Goal: Information Seeking & Learning: Learn about a topic

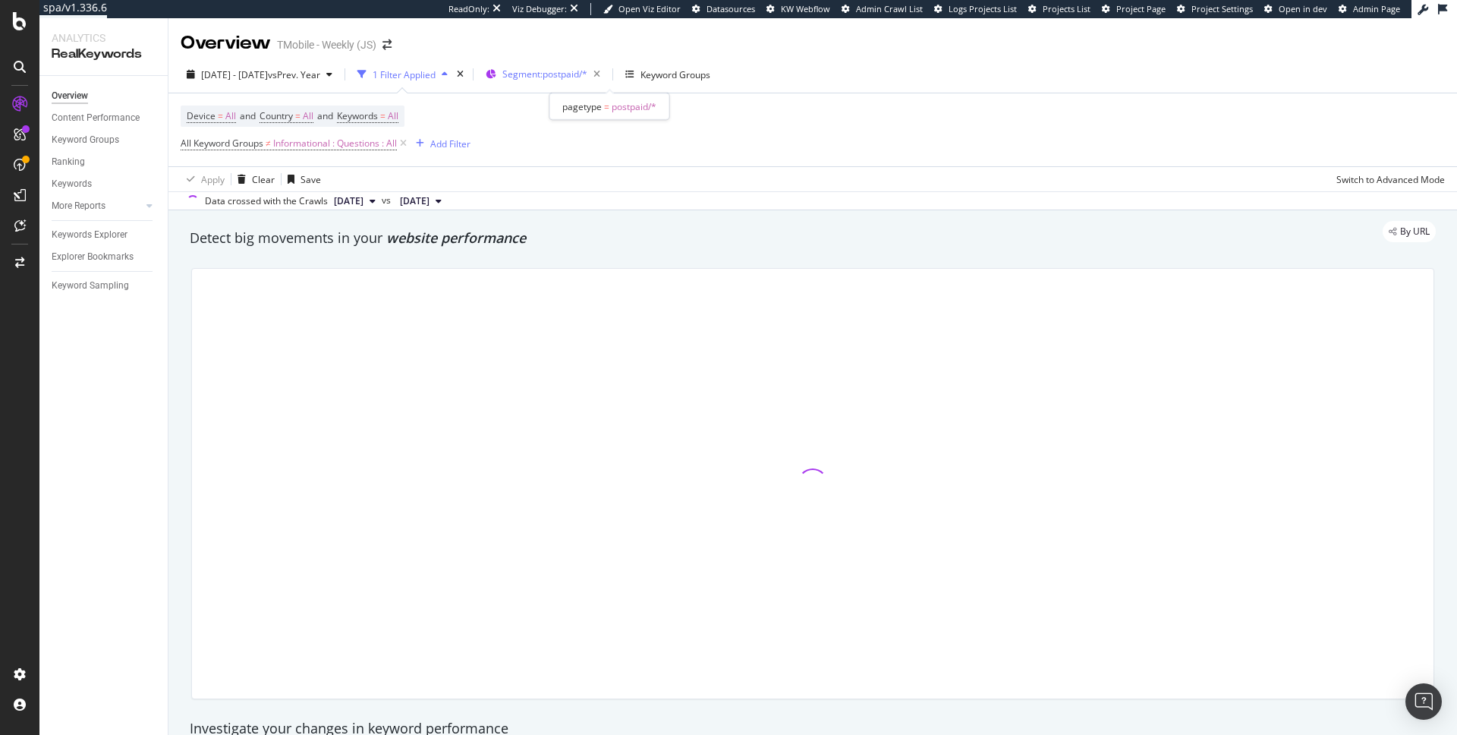
click at [587, 71] on span "Segment: postpaid/*" at bounding box center [544, 74] width 85 height 13
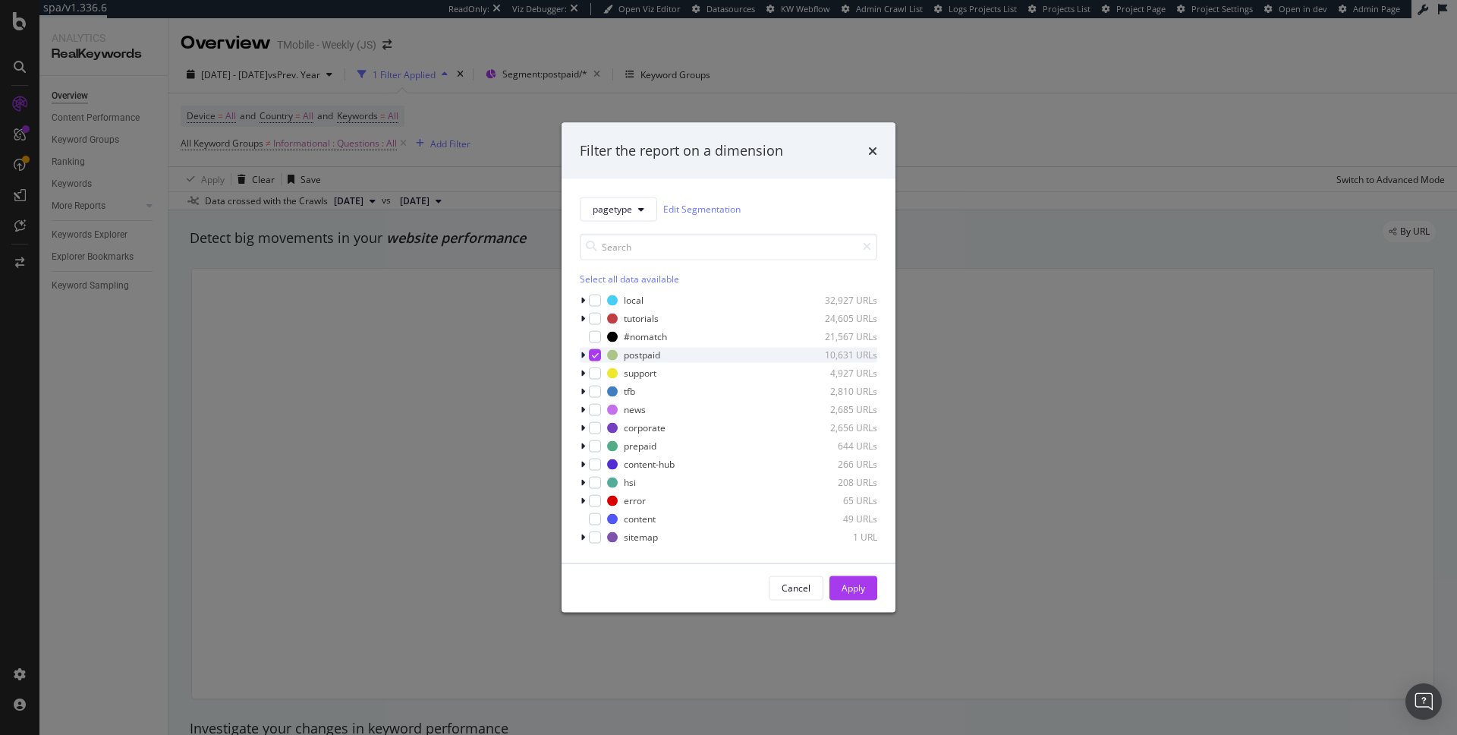
click at [593, 353] on icon "modal" at bounding box center [595, 355] width 7 height 8
click at [594, 392] on div "modal" at bounding box center [595, 391] width 12 height 12
click at [865, 586] on div "Apply" at bounding box center [854, 587] width 24 height 13
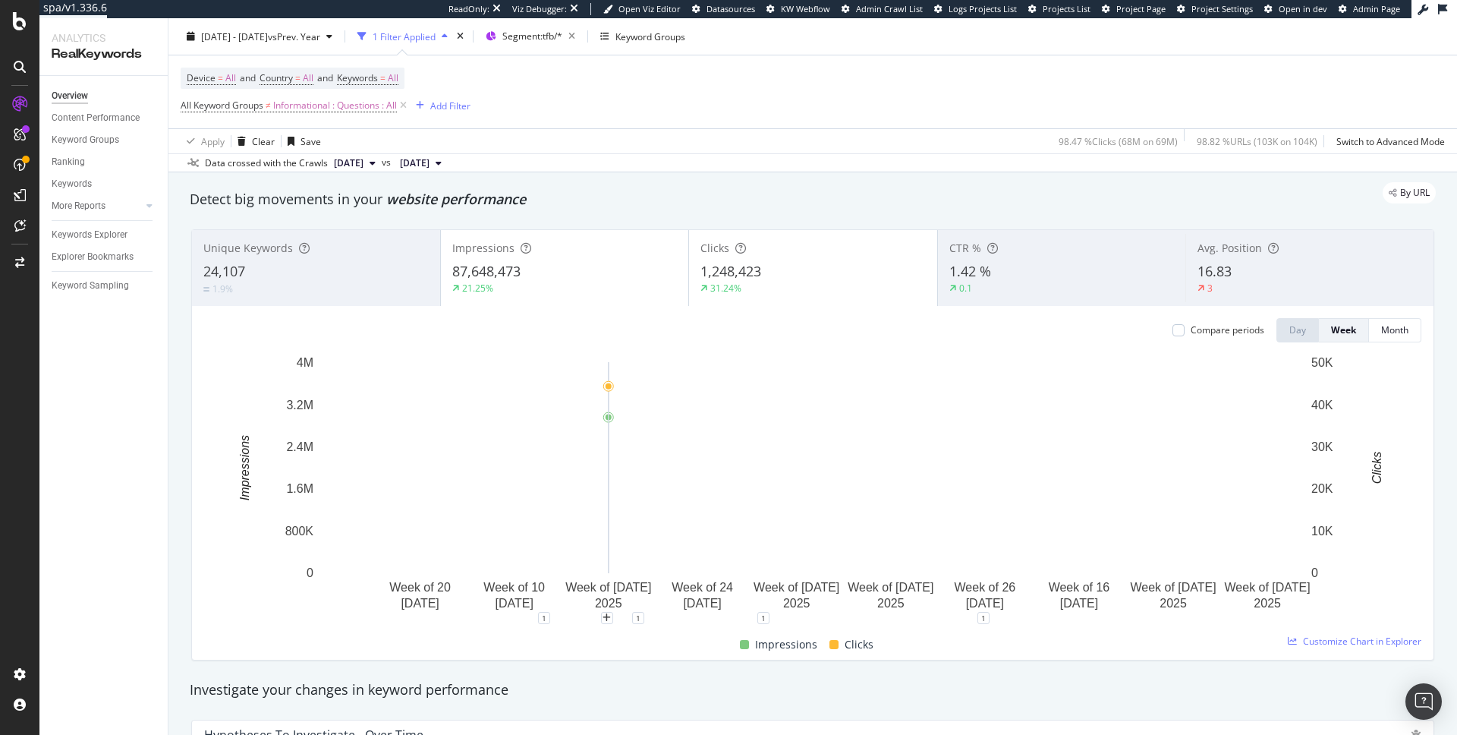
scroll to position [34, 0]
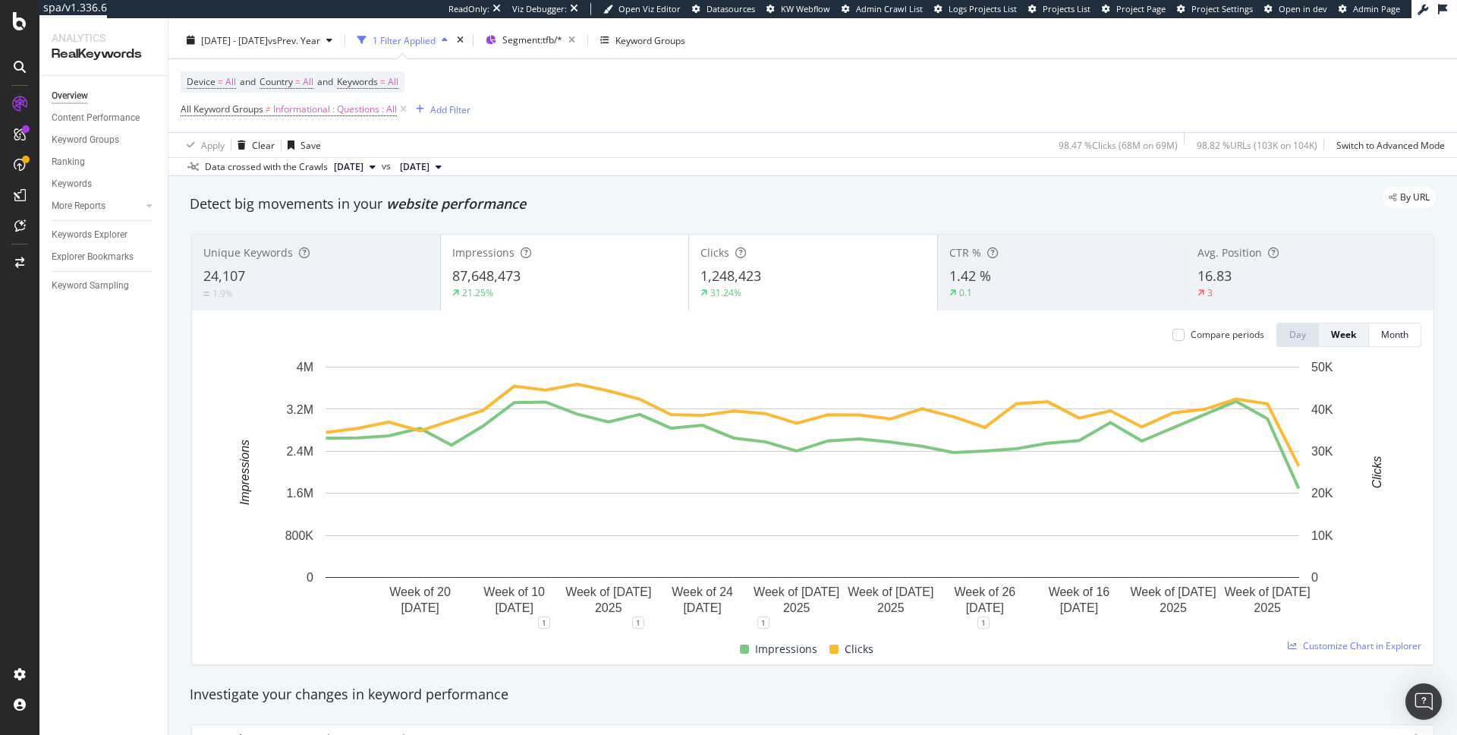
click at [605, 288] on div "21.25%" at bounding box center [564, 293] width 225 height 14
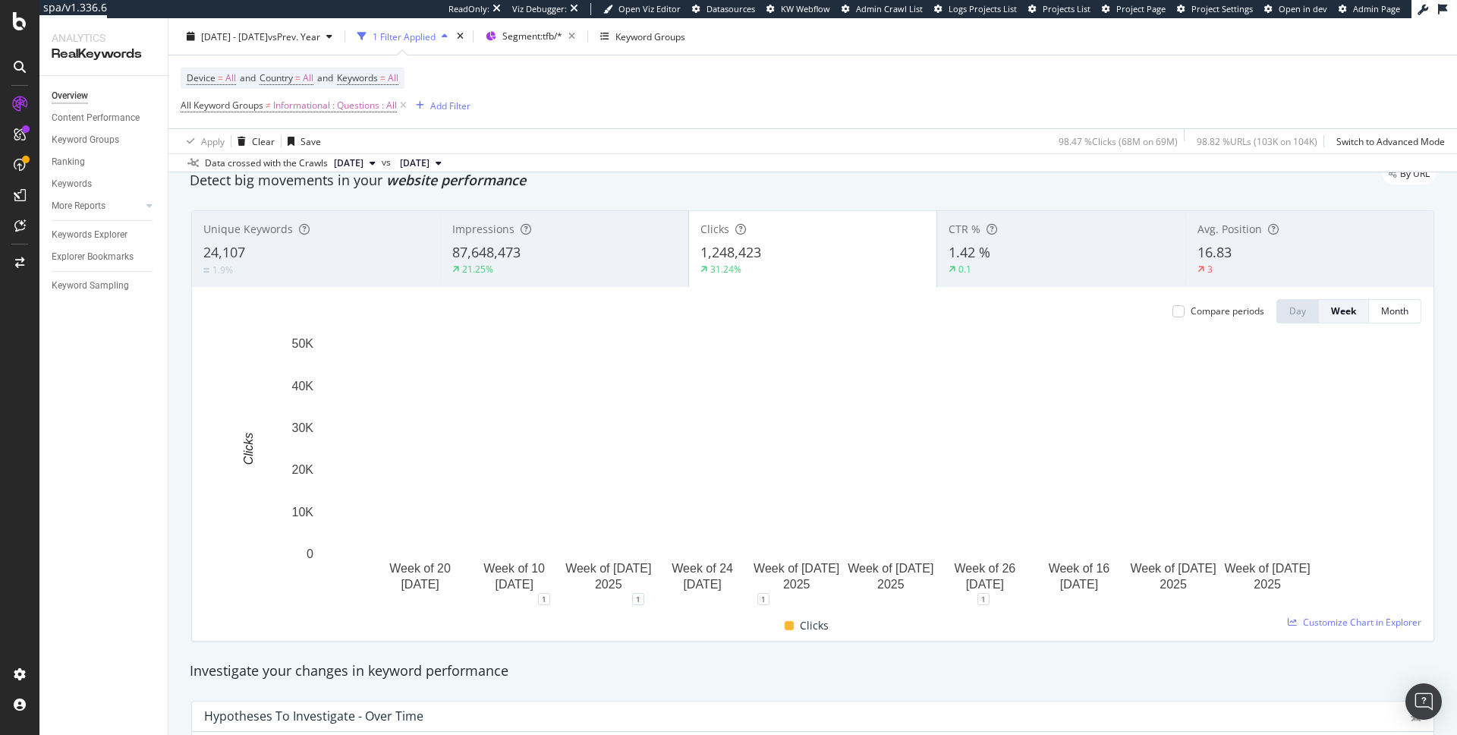
scroll to position [58, 0]
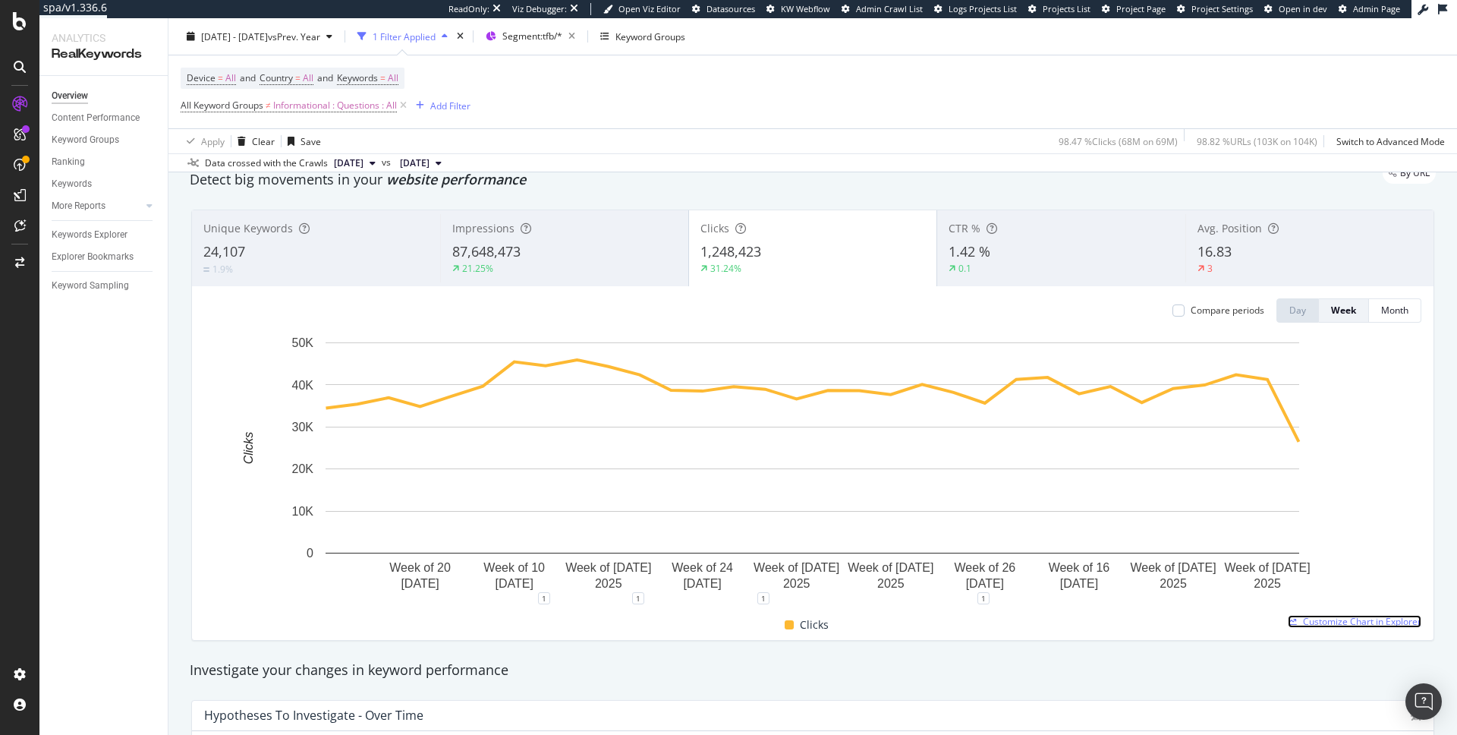
click at [1325, 624] on span "Customize Chart in Explorer" at bounding box center [1362, 621] width 118 height 13
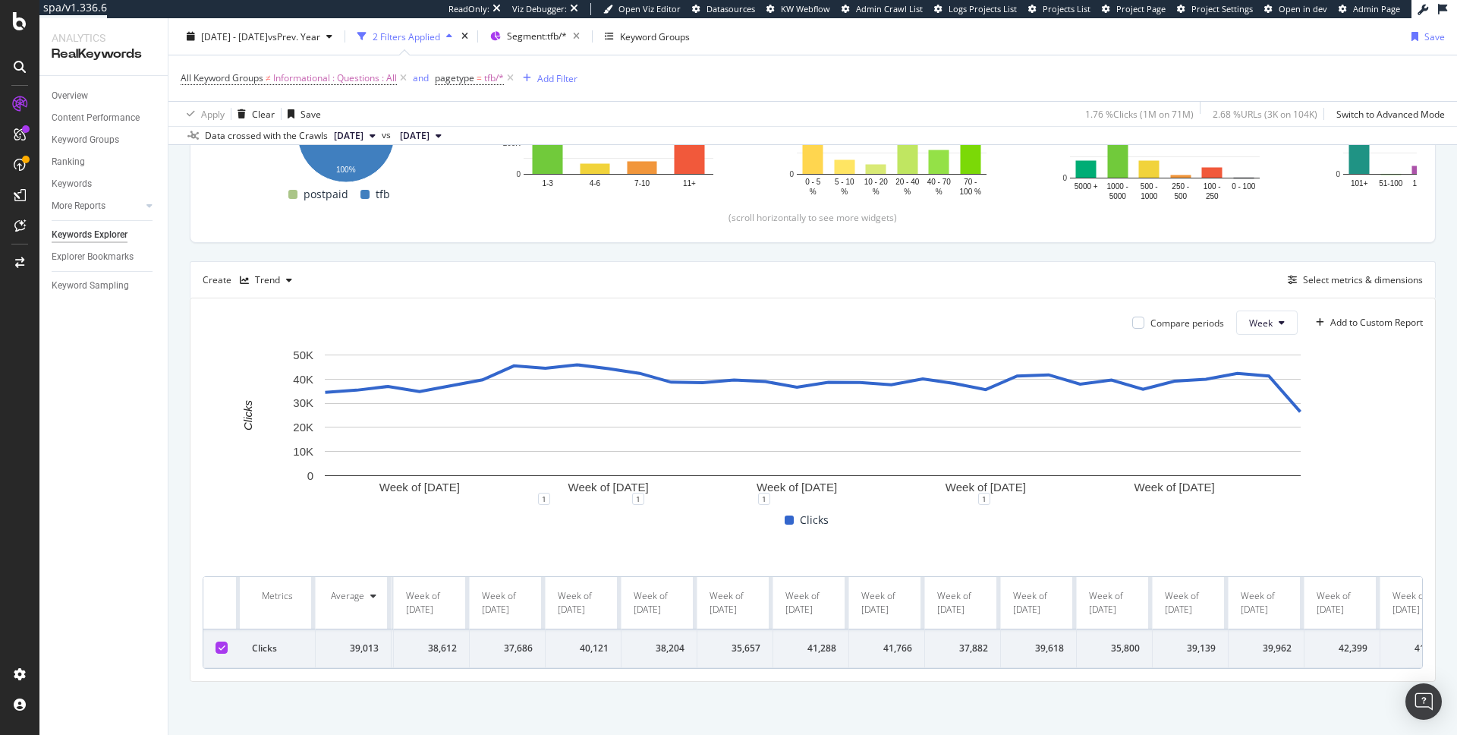
scroll to position [0, 1399]
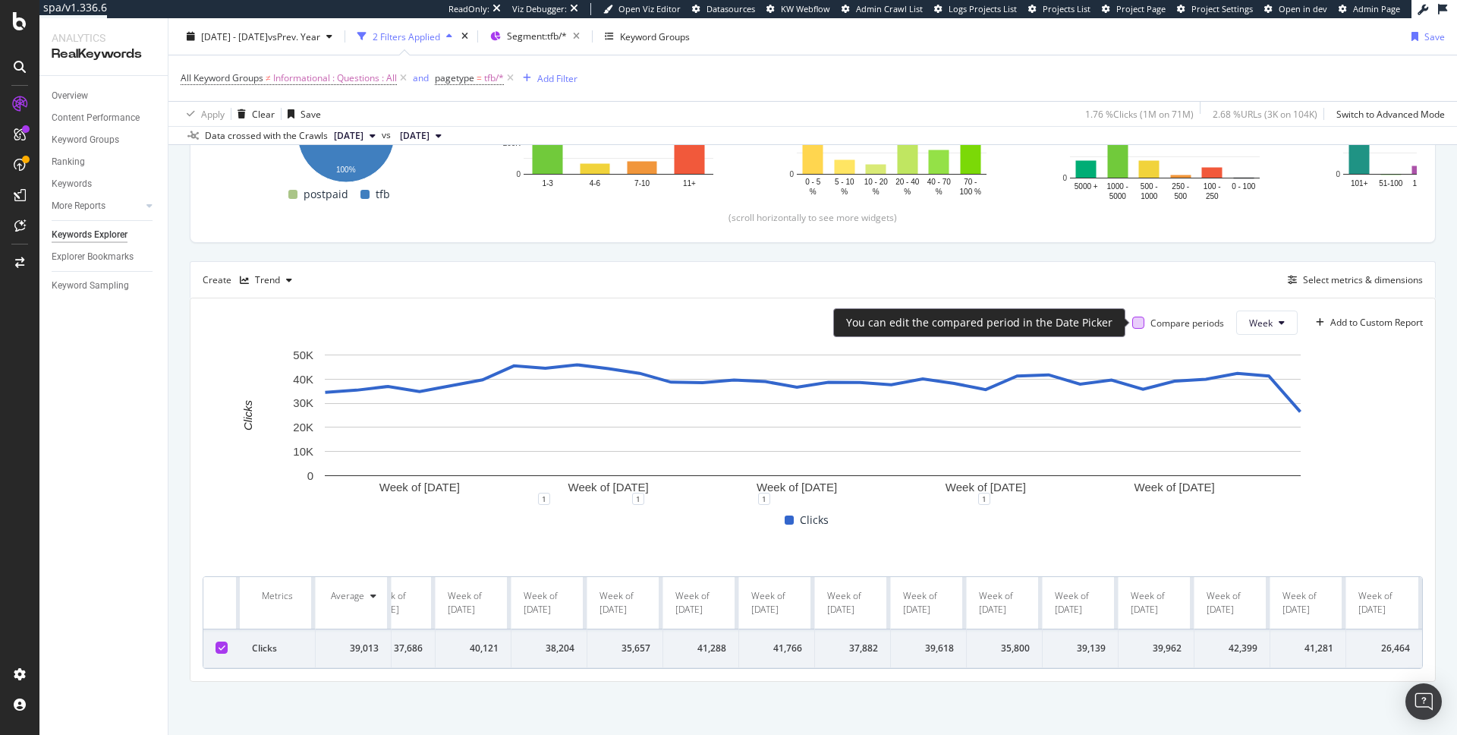
click at [1134, 324] on div at bounding box center [1138, 323] width 12 height 12
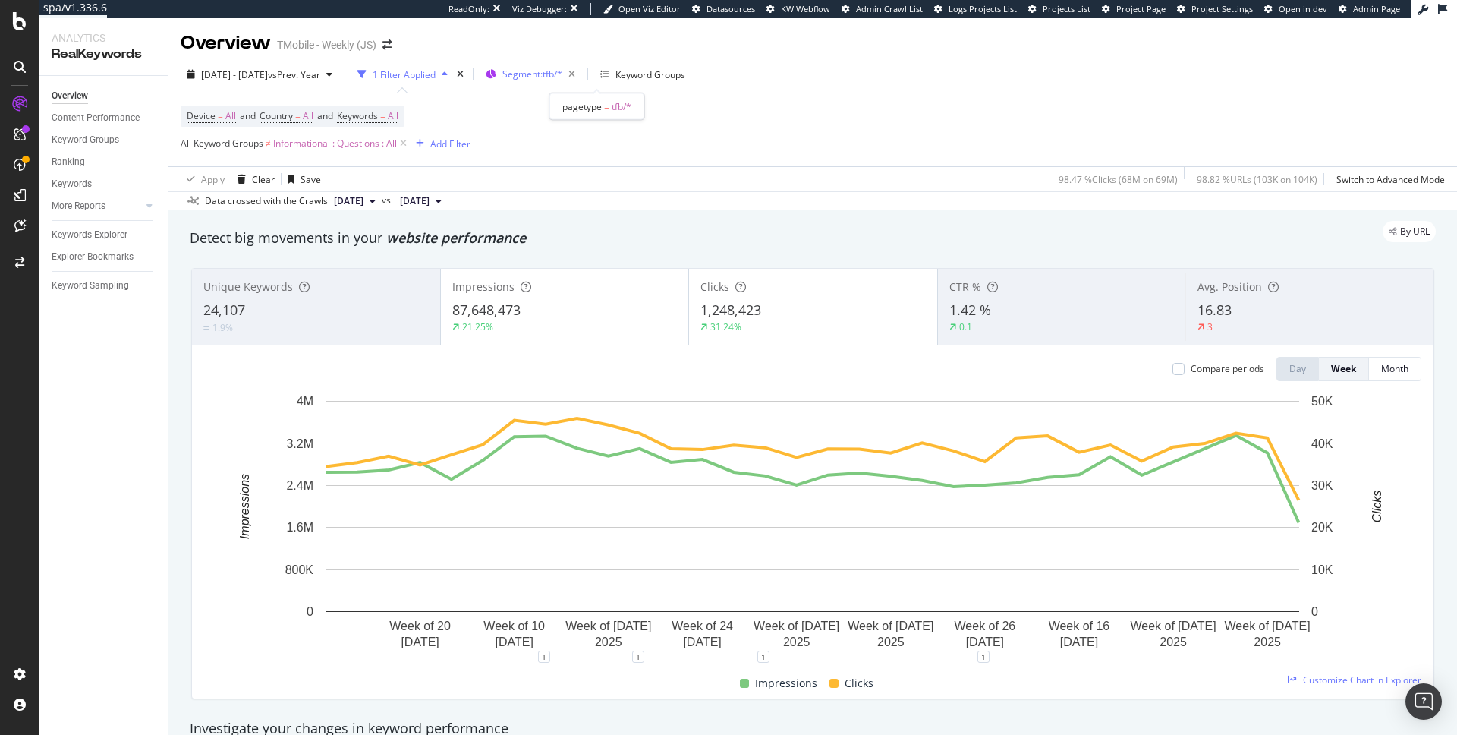
click at [562, 73] on span "Segment: tfb/*" at bounding box center [532, 74] width 60 height 13
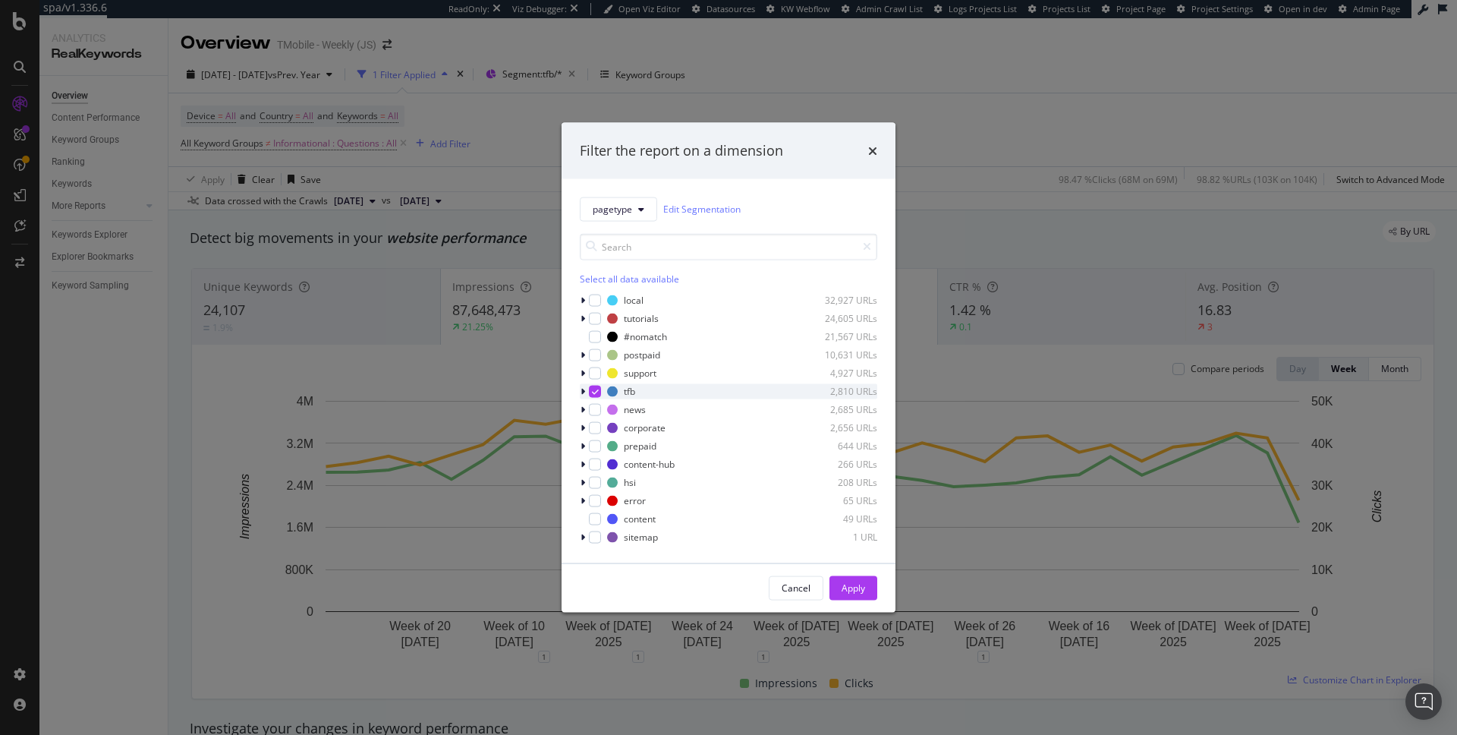
click at [595, 386] on div "modal" at bounding box center [595, 391] width 12 height 12
click at [597, 351] on div "modal" at bounding box center [595, 354] width 12 height 12
click at [859, 574] on div "Cancel Apply" at bounding box center [729, 587] width 334 height 49
click at [855, 584] on div "Apply" at bounding box center [854, 587] width 24 height 13
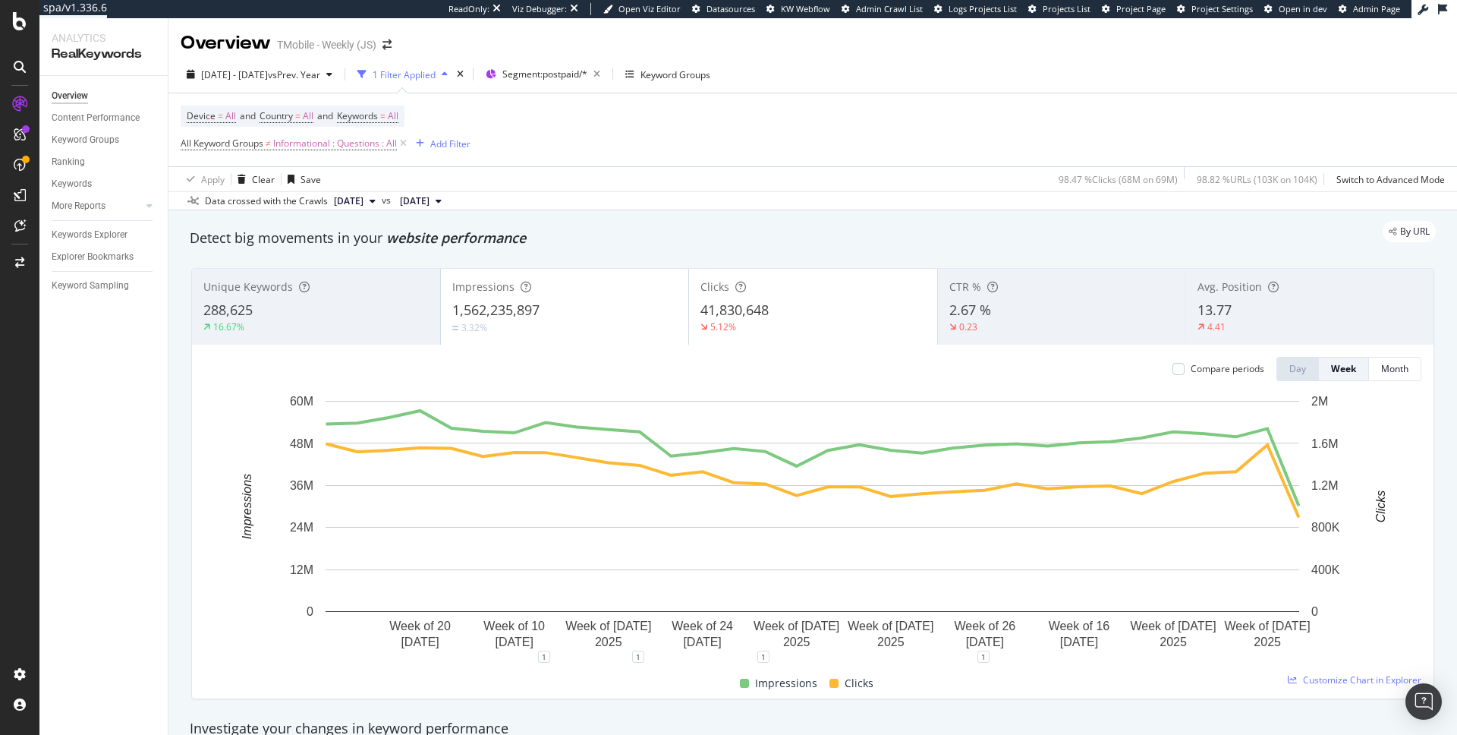
click at [647, 304] on div "1,562,235,897" at bounding box center [564, 311] width 225 height 20
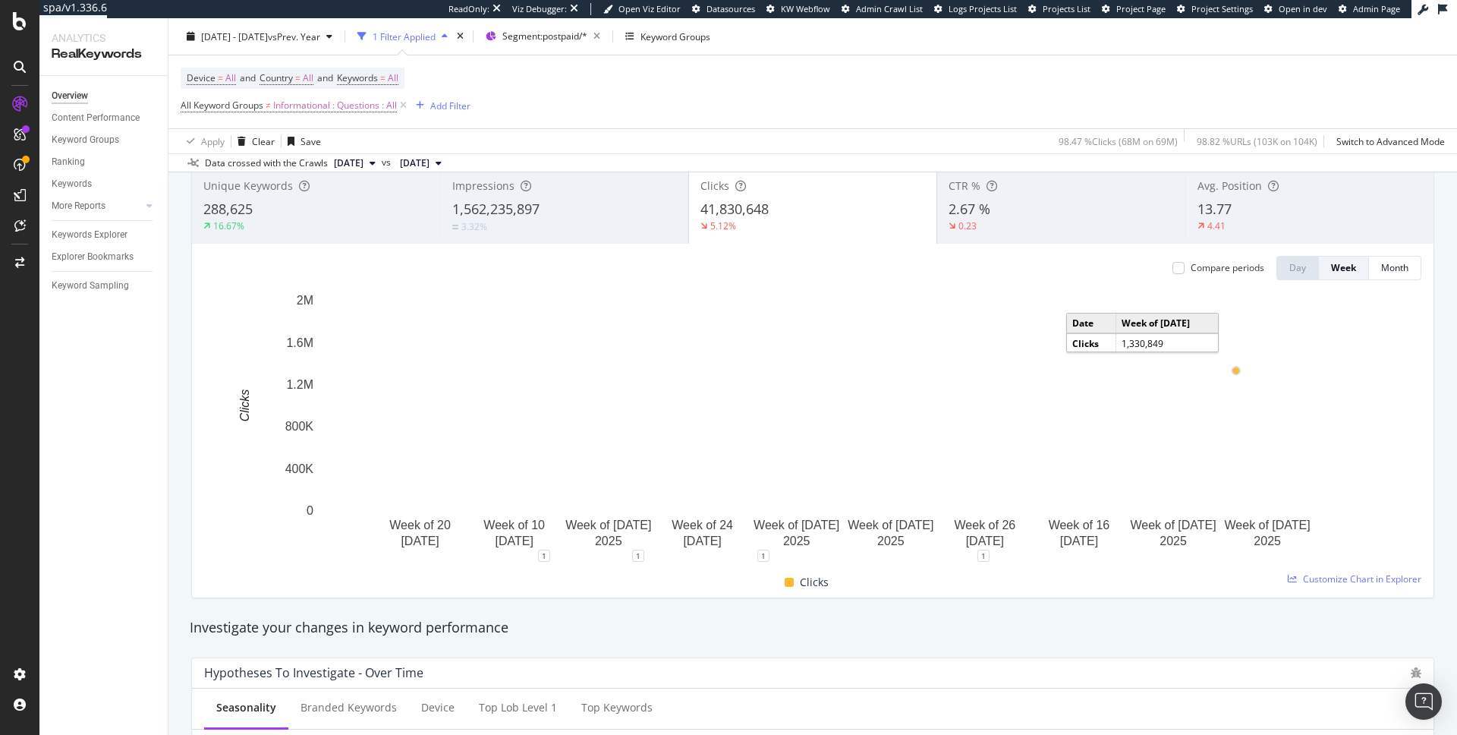
scroll to position [103, 0]
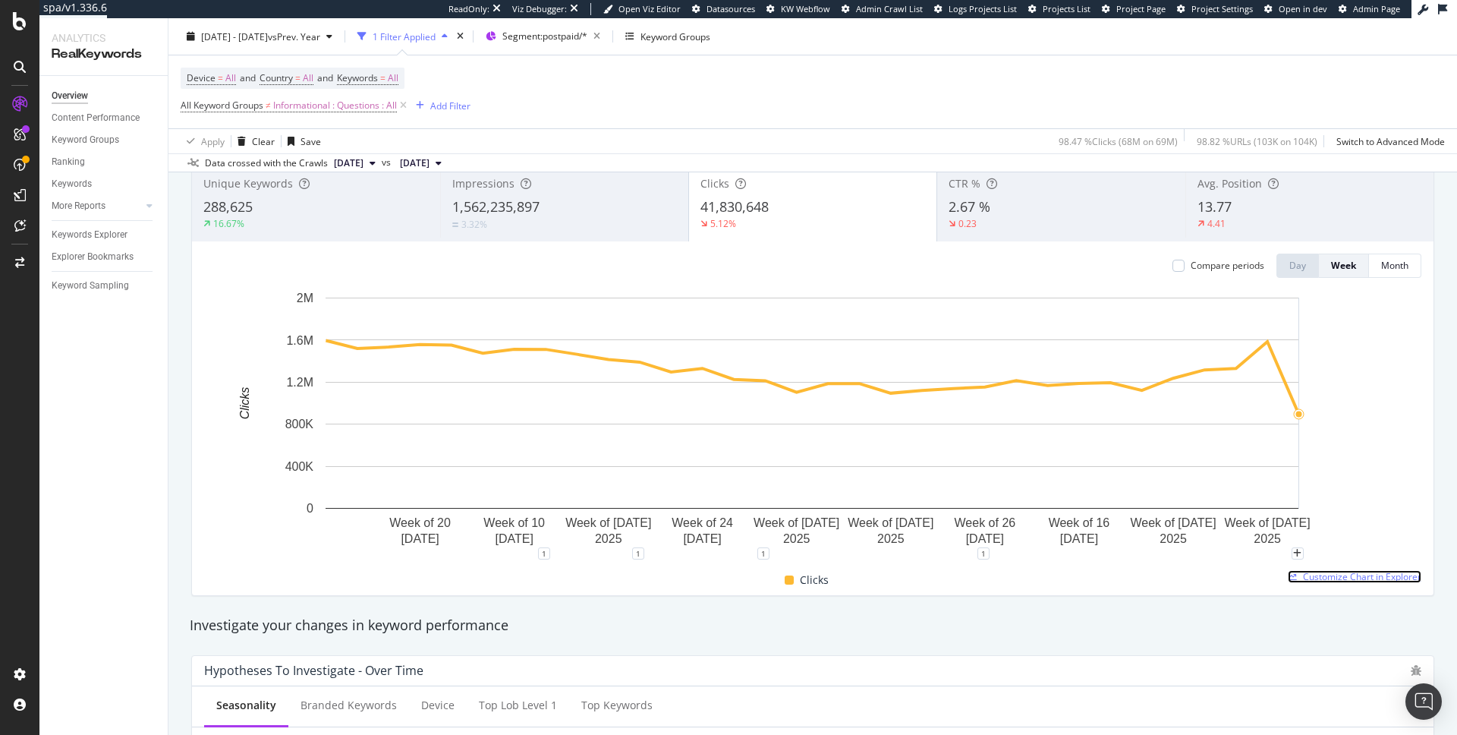
click at [1320, 574] on span "Customize Chart in Explorer" at bounding box center [1362, 576] width 118 height 13
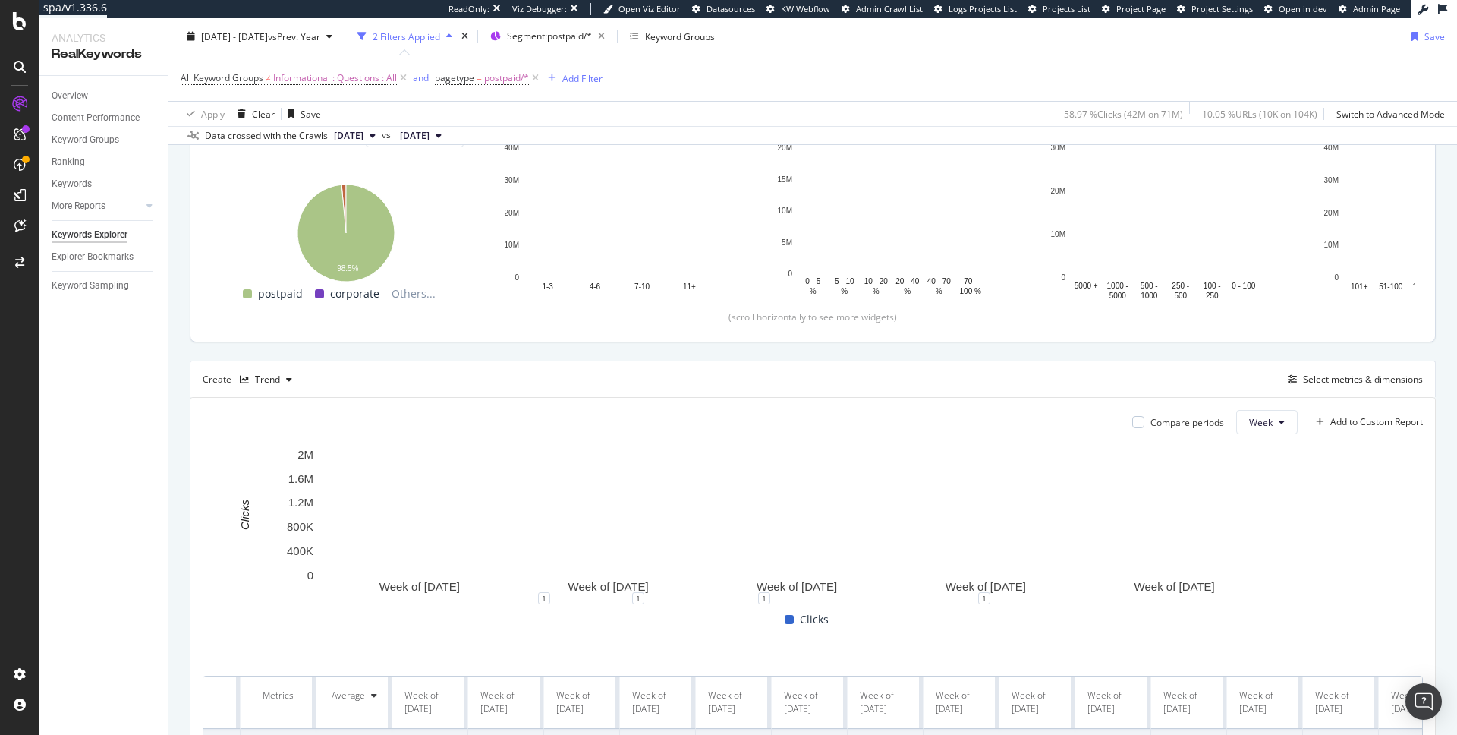
scroll to position [301, 0]
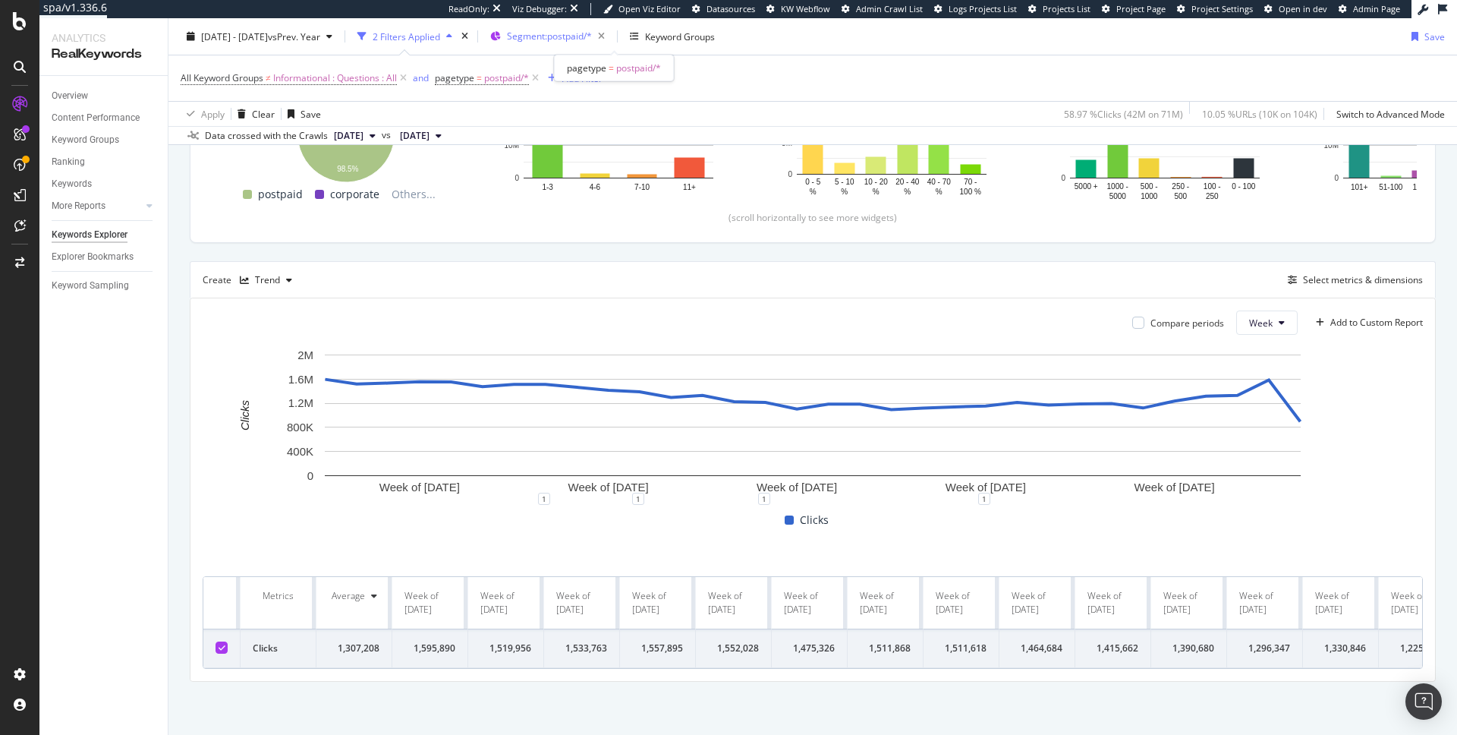
click at [611, 26] on div "Segment: postpaid/*" at bounding box center [559, 36] width 104 height 21
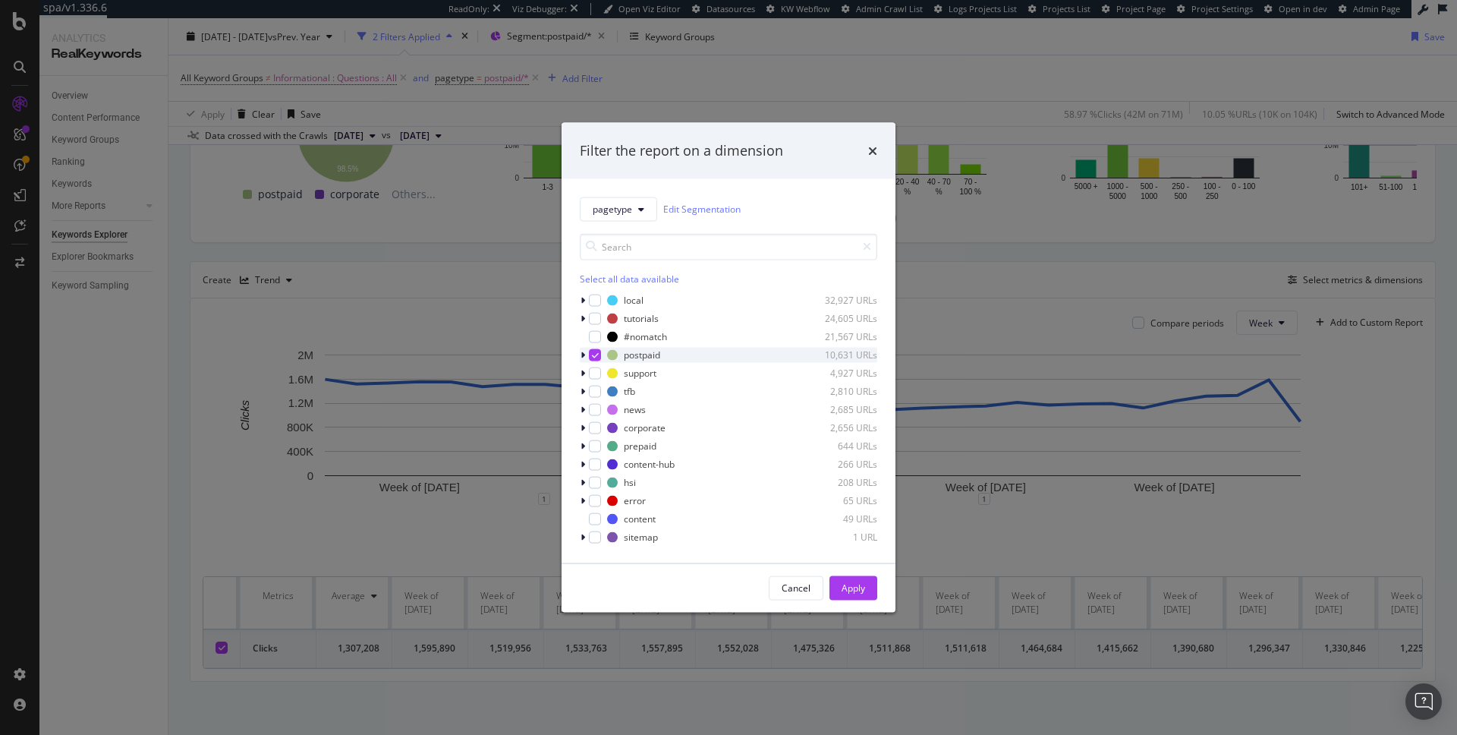
click at [594, 351] on icon "modal" at bounding box center [595, 355] width 7 height 8
click at [596, 392] on div "modal" at bounding box center [595, 391] width 12 height 12
click at [847, 585] on div "Apply" at bounding box center [854, 587] width 24 height 13
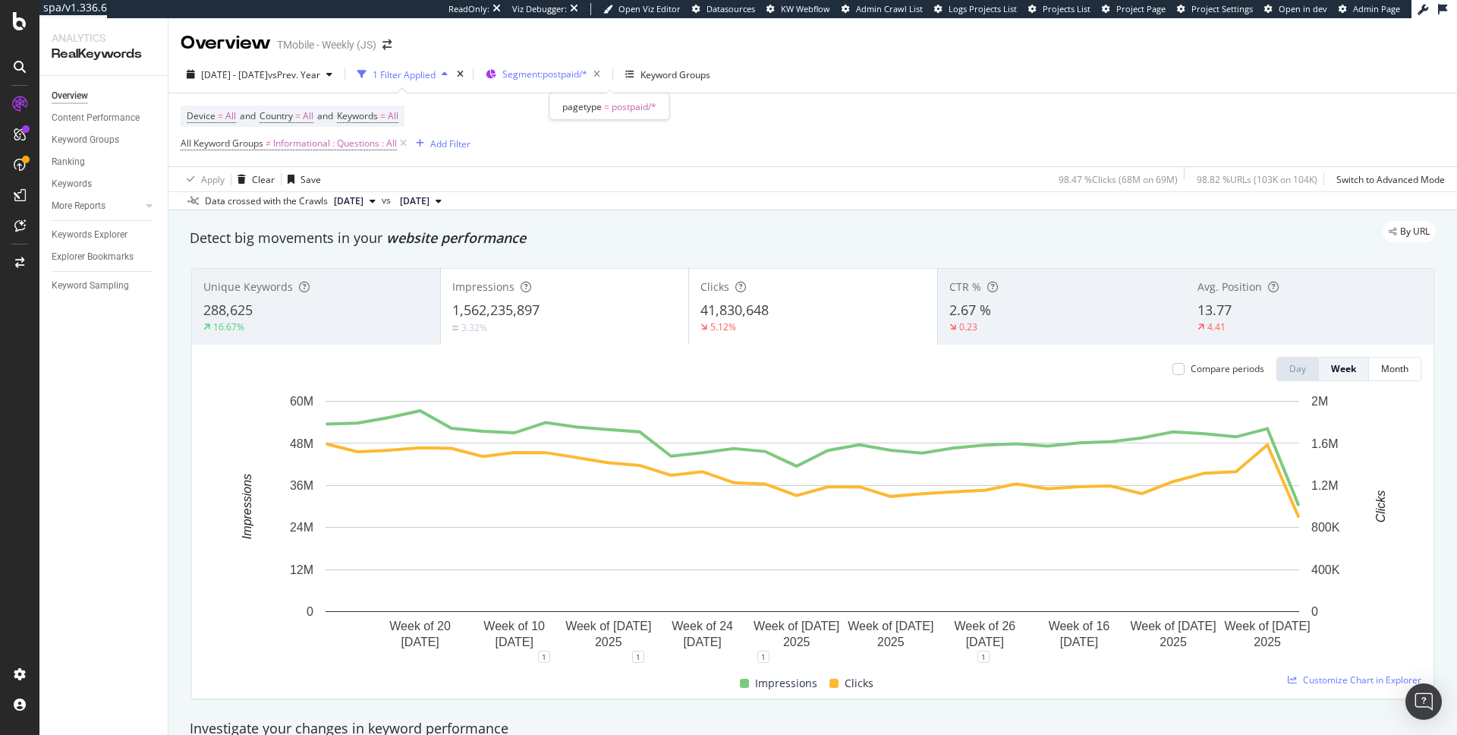
click at [587, 76] on span "Segment: postpaid/*" at bounding box center [544, 74] width 85 height 13
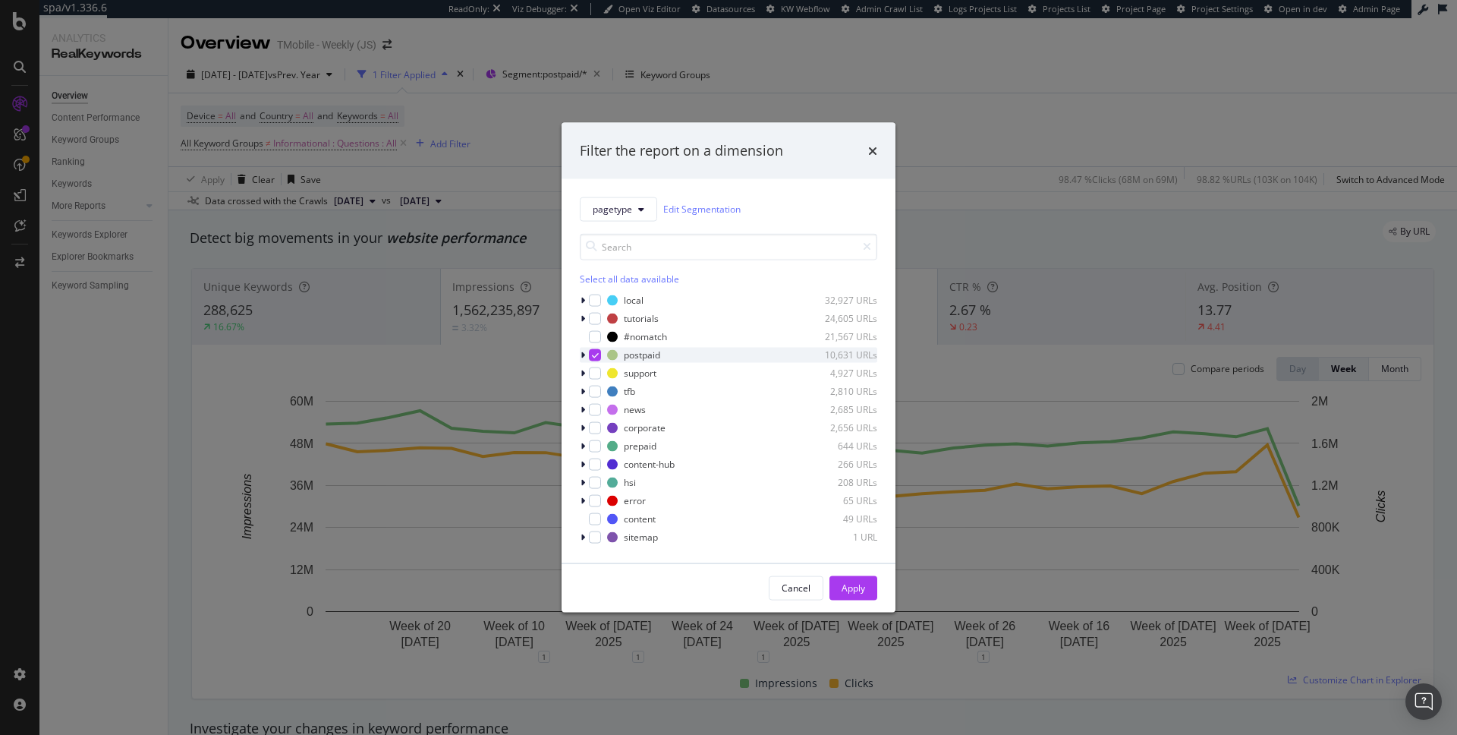
click at [598, 357] on div "modal" at bounding box center [595, 354] width 12 height 12
click at [594, 394] on div "modal" at bounding box center [595, 391] width 12 height 12
click at [859, 591] on div "Apply" at bounding box center [854, 587] width 24 height 13
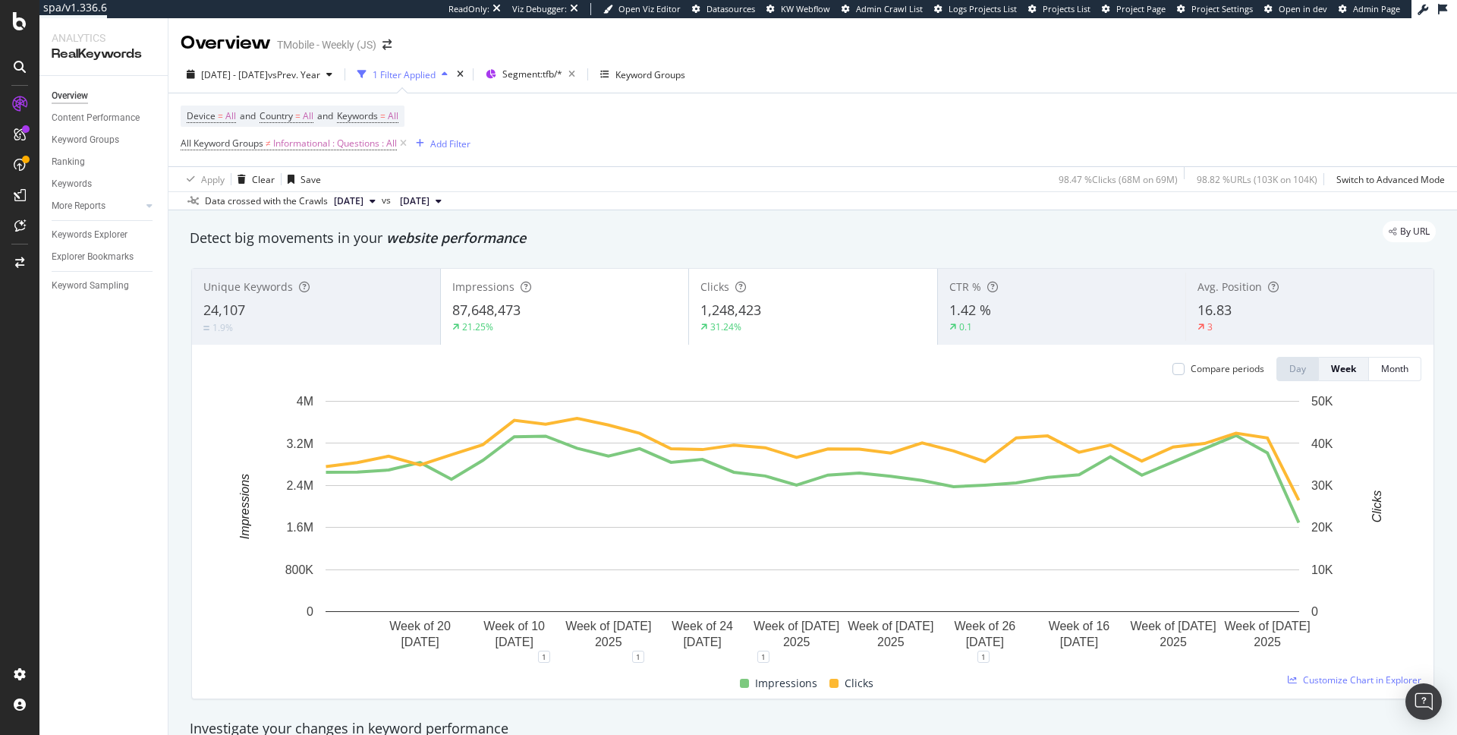
click at [572, 307] on div "87,648,473" at bounding box center [564, 311] width 225 height 20
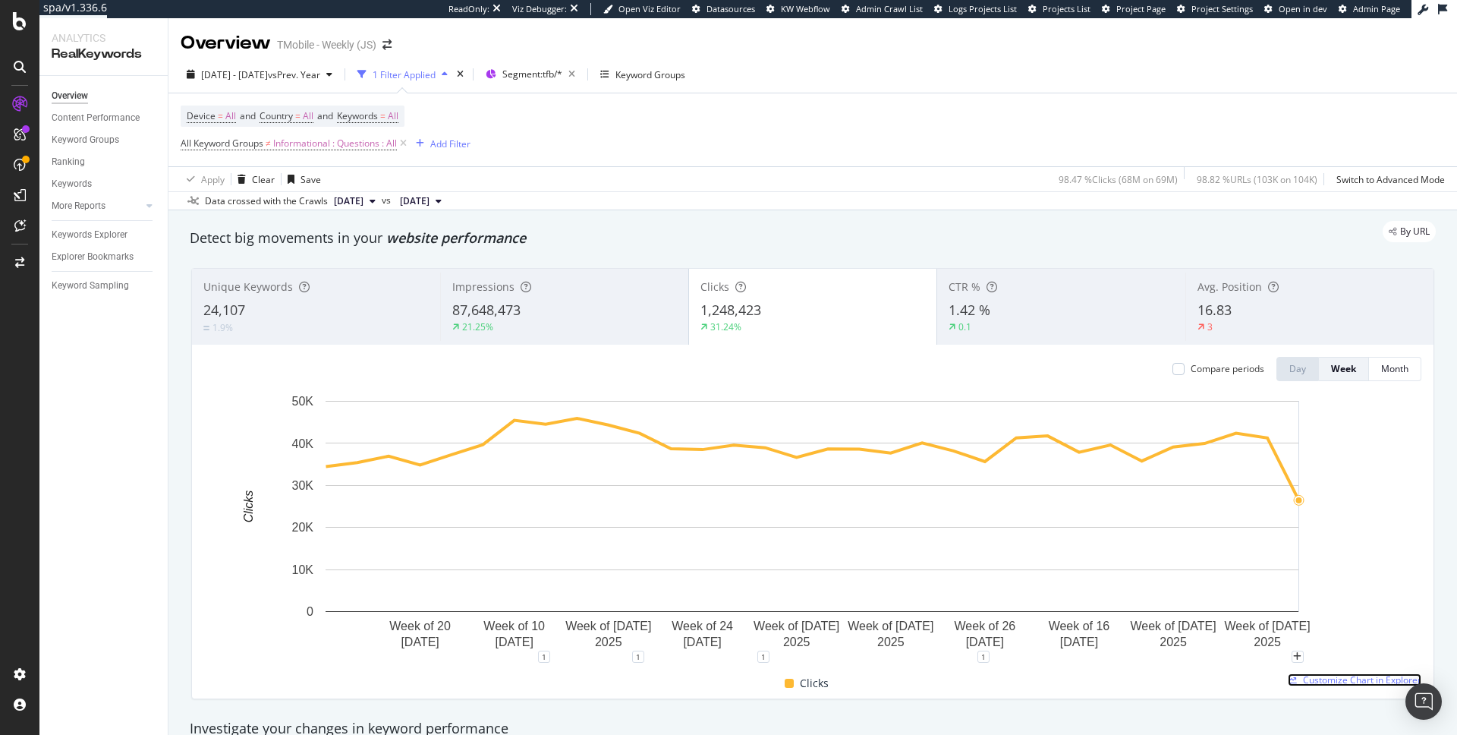
click at [1320, 684] on span "Customize Chart in Explorer" at bounding box center [1362, 679] width 118 height 13
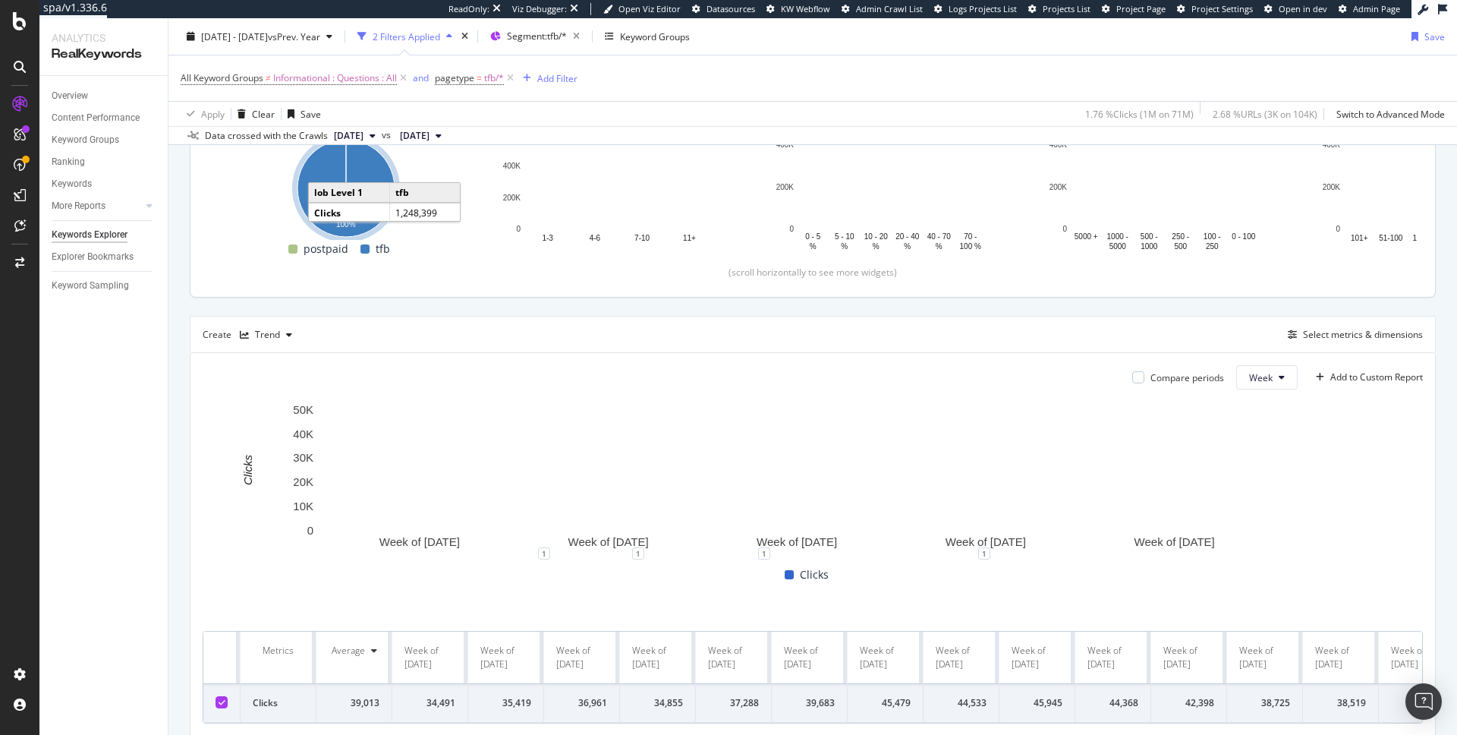
scroll to position [301, 0]
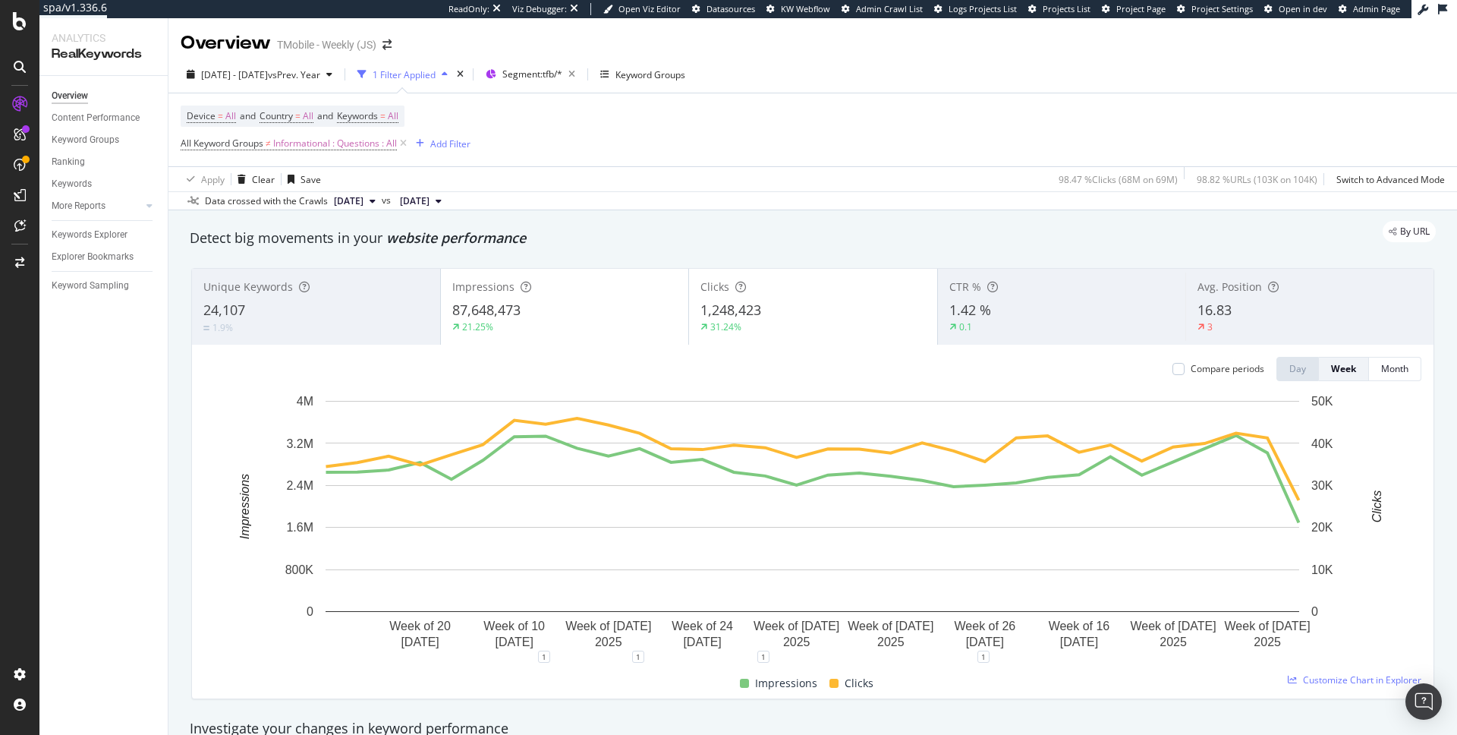
click at [603, 295] on div "Impressions" at bounding box center [564, 286] width 225 height 15
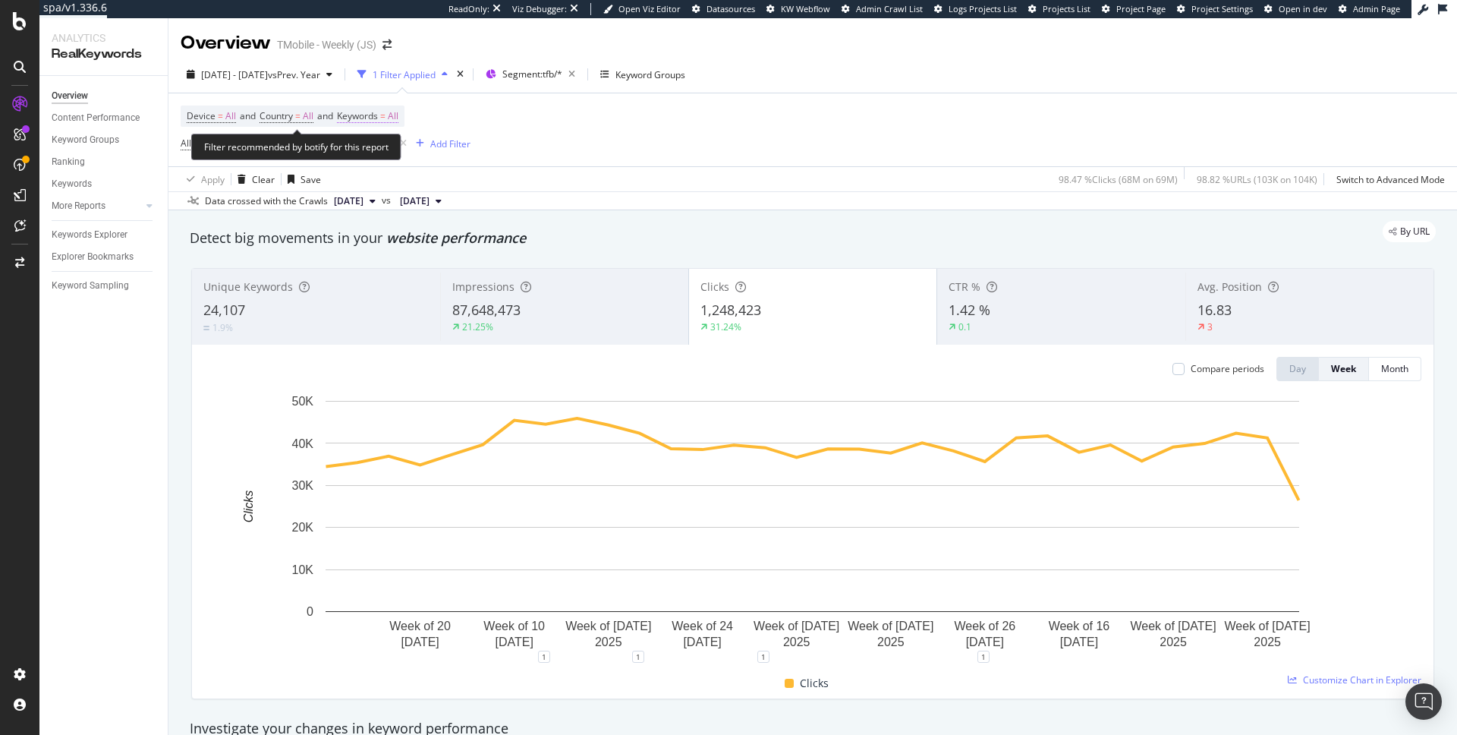
click at [396, 112] on span "Keywords = All" at bounding box center [367, 116] width 61 height 14
click at [383, 149] on icon "button" at bounding box center [386, 152] width 6 height 9
click at [597, 99] on div "Device = All and Country = All and Keywords = All All Keyword Groups ≠ Informat…" at bounding box center [813, 129] width 1265 height 73
click at [430, 140] on div "button" at bounding box center [420, 143] width 20 height 9
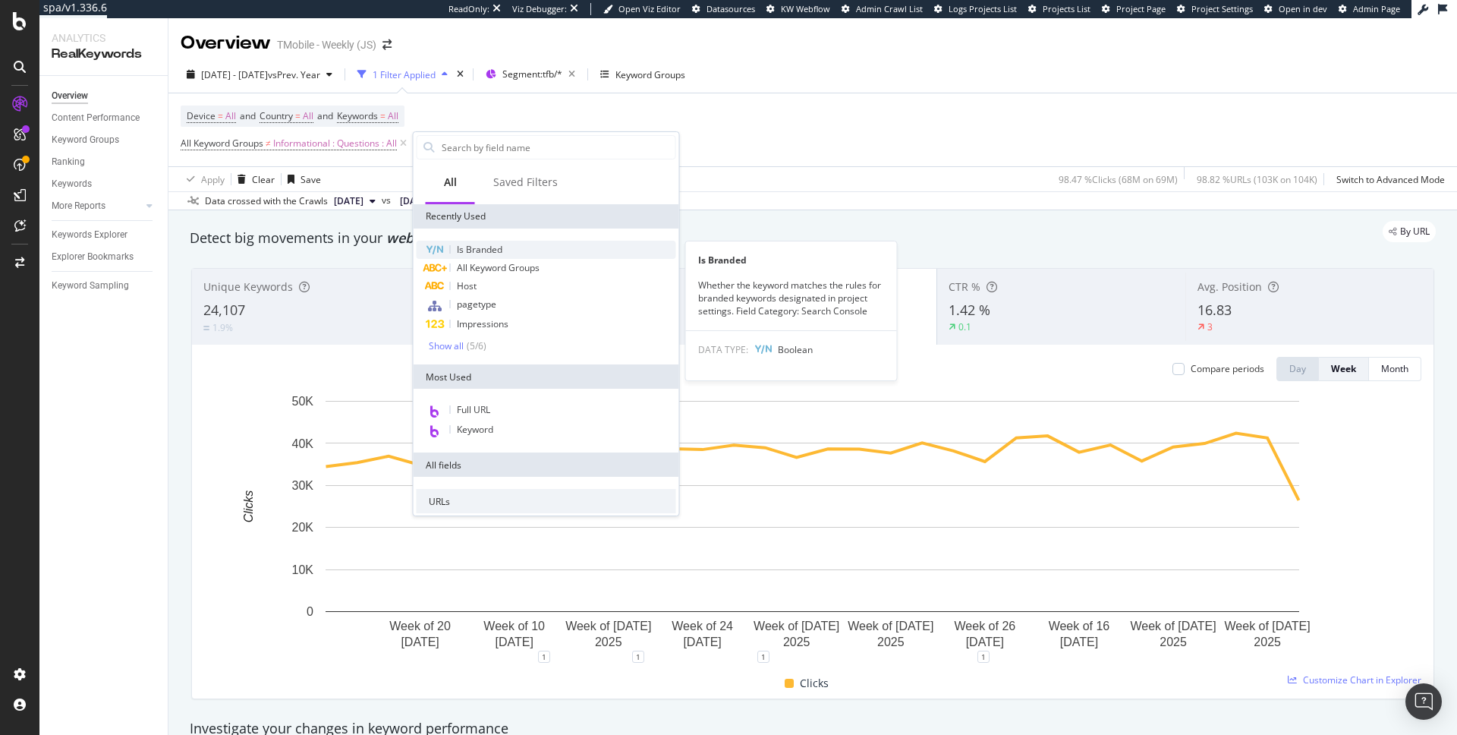
click at [479, 247] on span "Is Branded" at bounding box center [480, 249] width 46 height 13
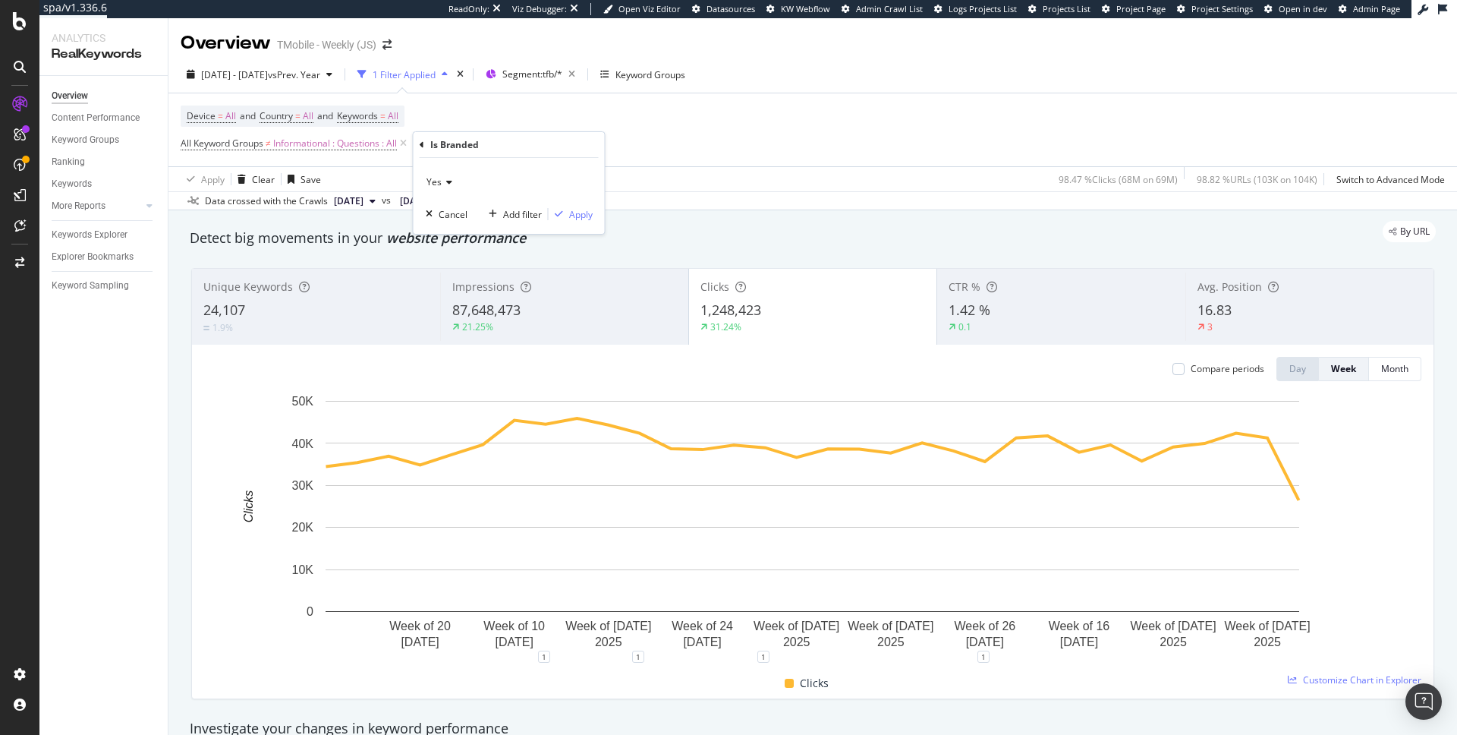
click at [437, 176] on span "Yes" at bounding box center [434, 181] width 15 height 13
click at [437, 228] on span "No" at bounding box center [439, 233] width 12 height 13
click at [578, 210] on div "Apply" at bounding box center [581, 214] width 24 height 13
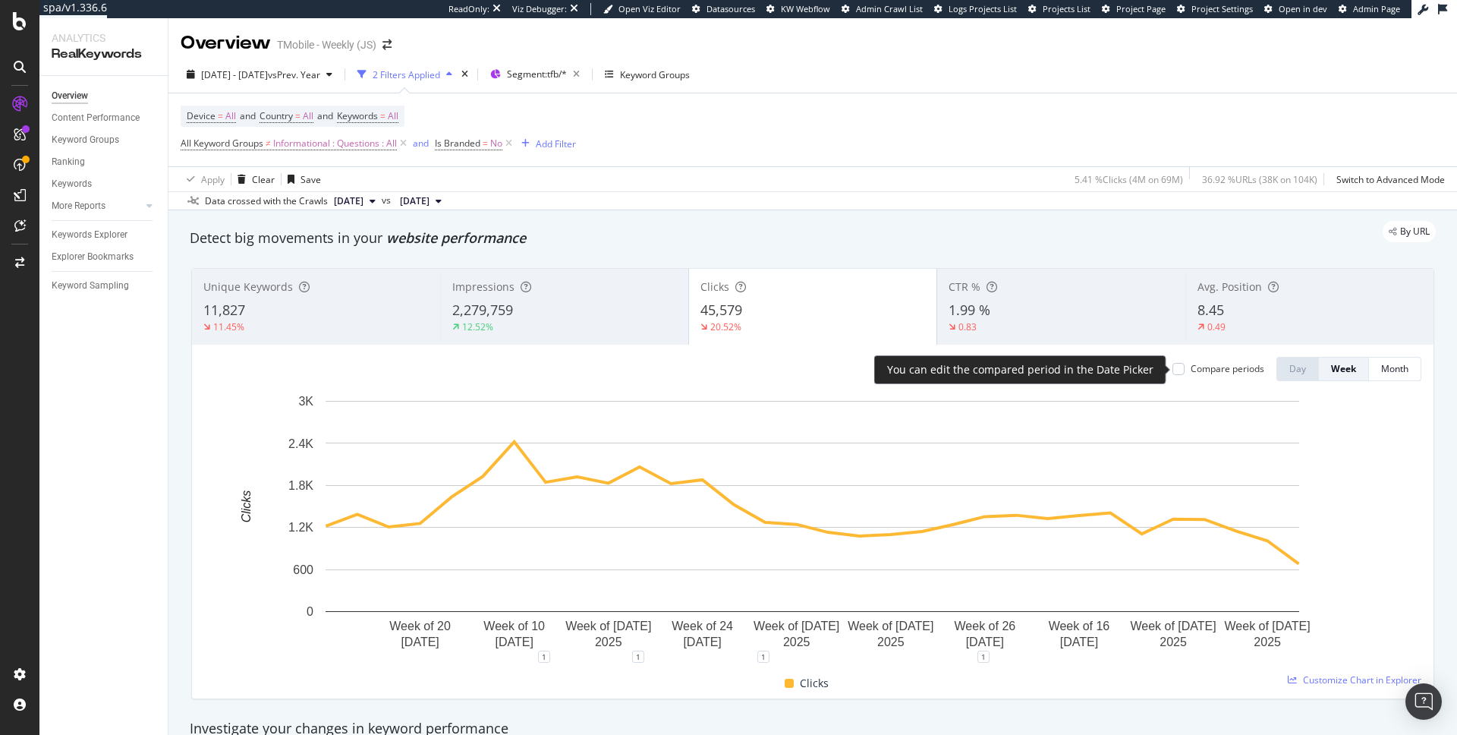
click at [1185, 368] on div "Compare periods" at bounding box center [1219, 368] width 92 height 13
click at [1176, 368] on div at bounding box center [1179, 369] width 12 height 12
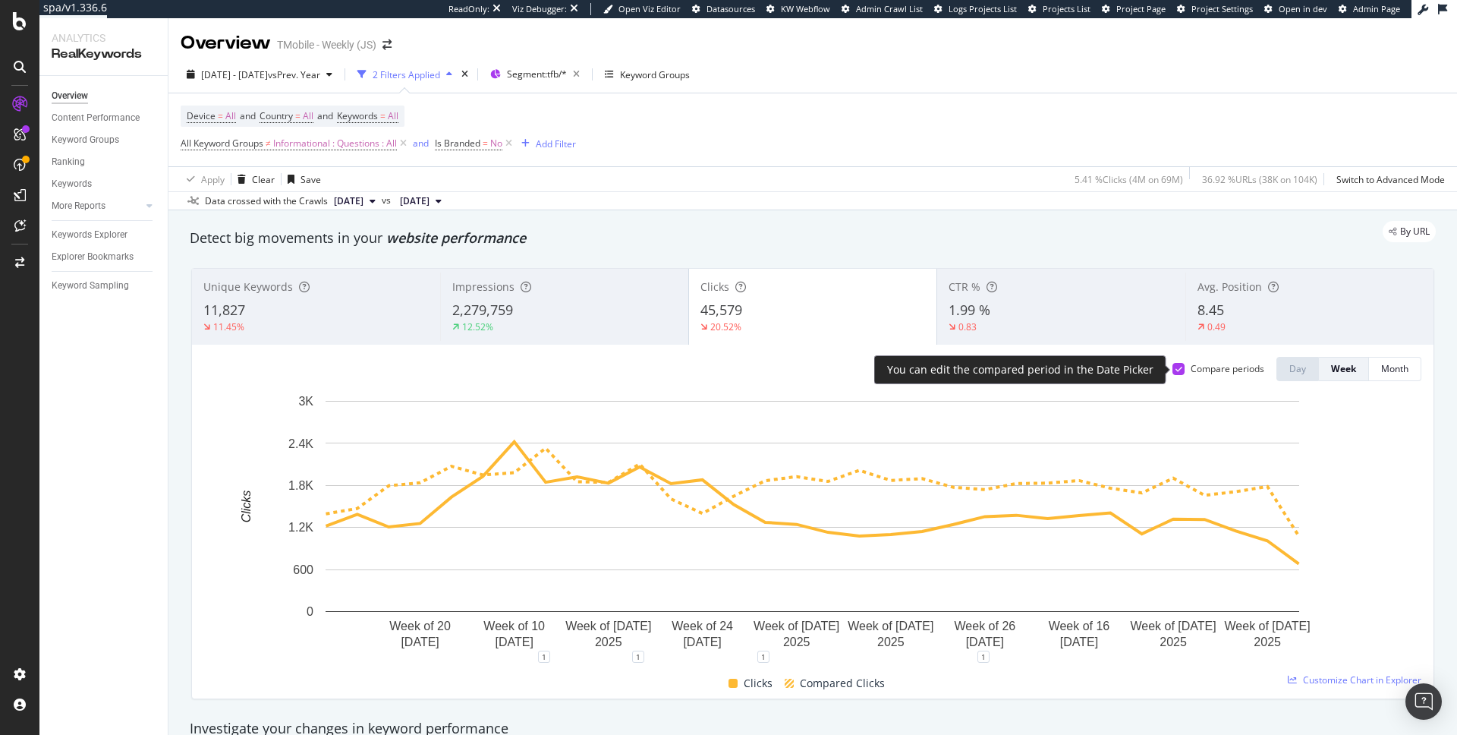
click at [1176, 368] on icon at bounding box center [1179, 369] width 7 height 8
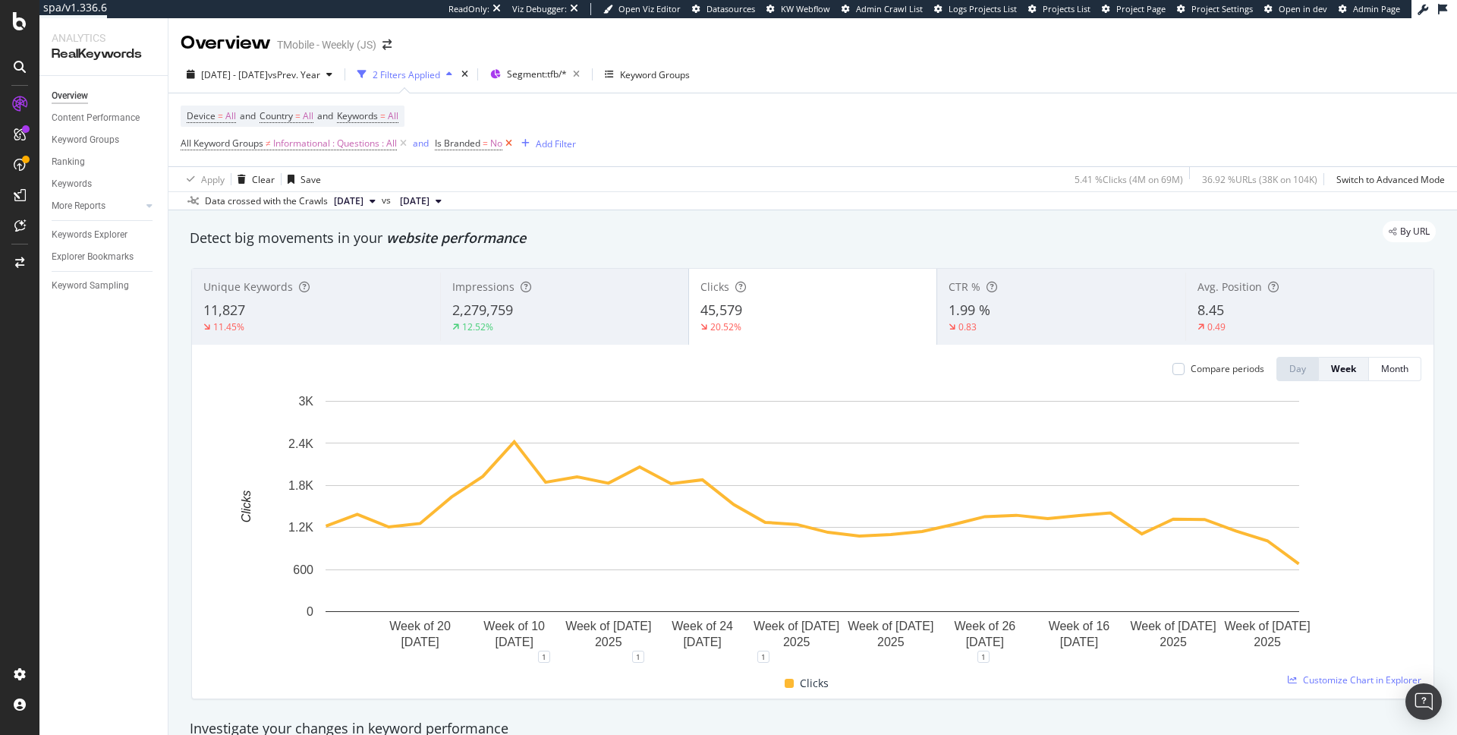
click at [512, 143] on icon at bounding box center [508, 143] width 13 height 15
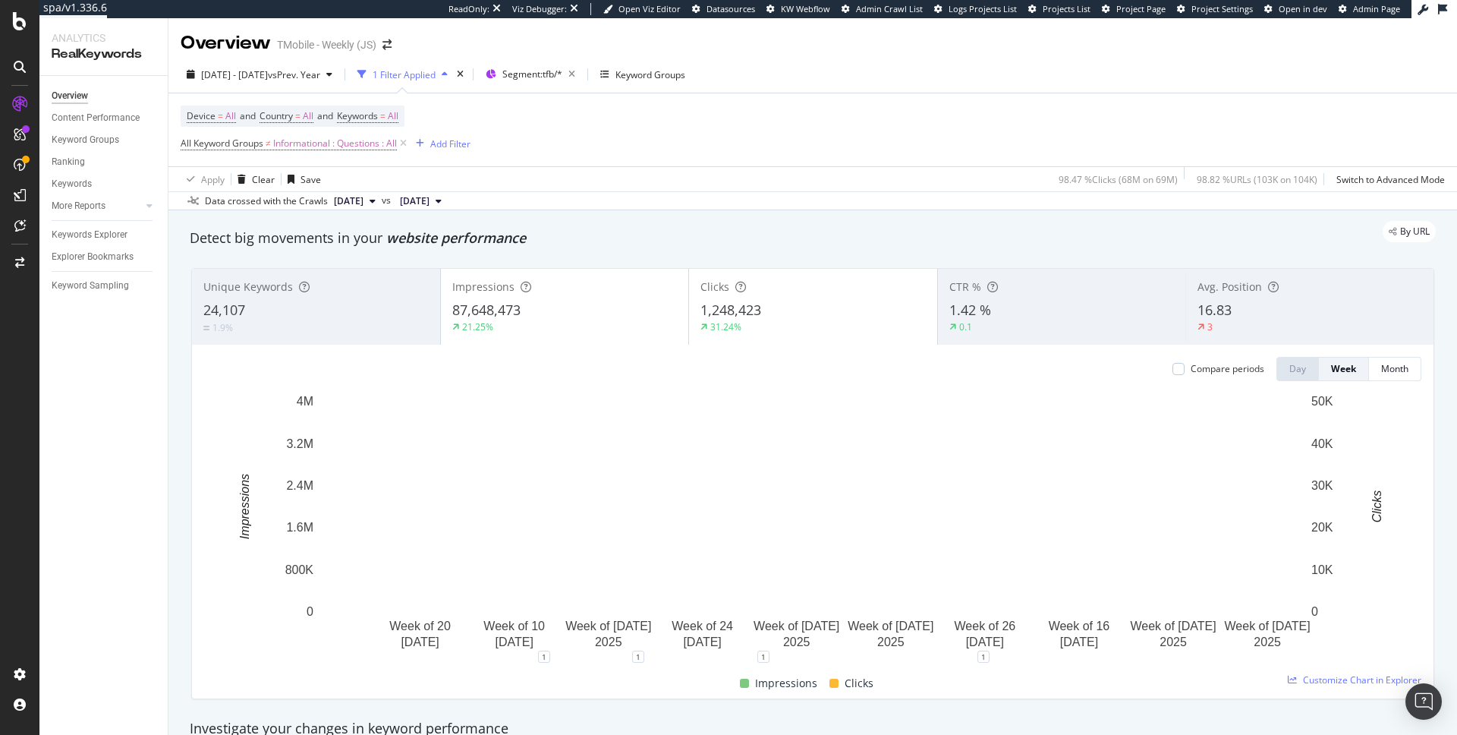
scroll to position [48, 0]
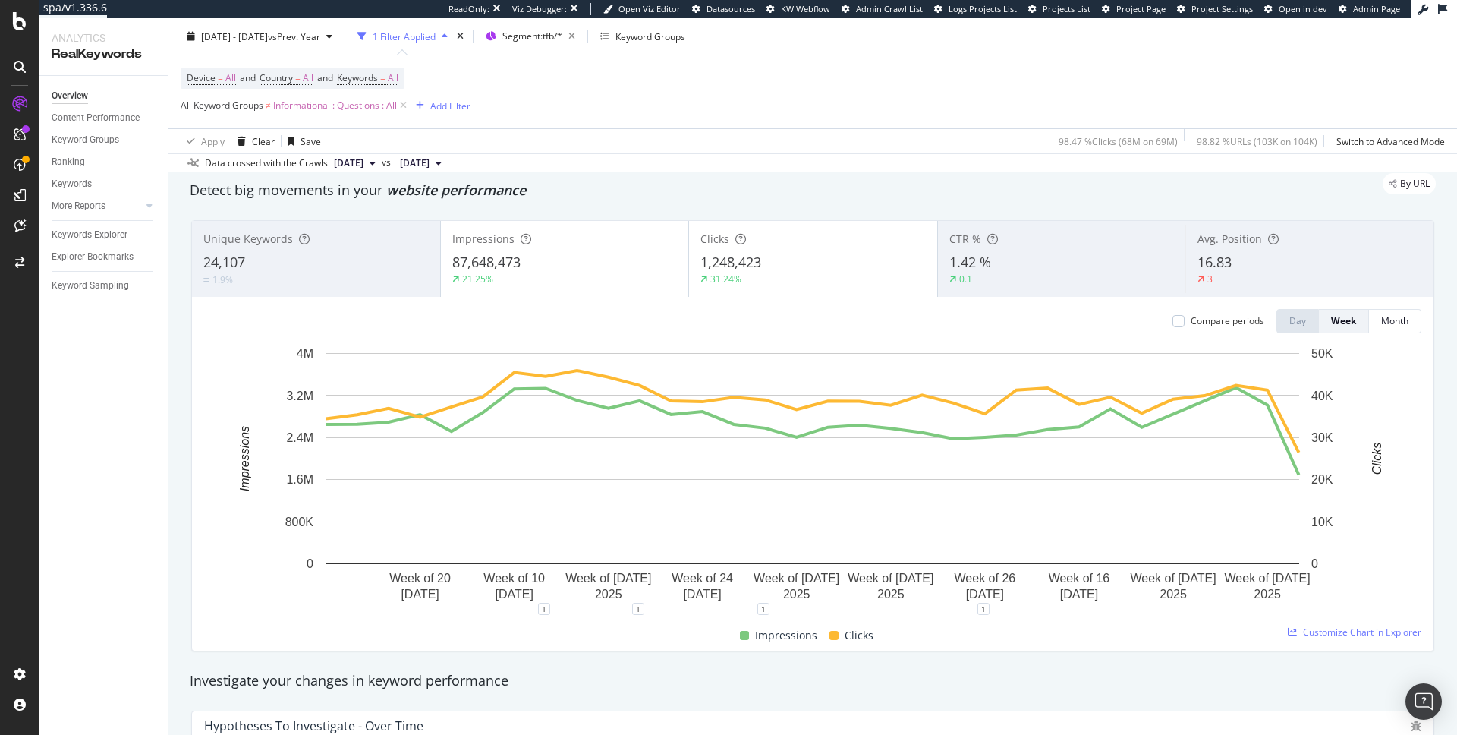
click at [586, 277] on div "21.25%" at bounding box center [564, 279] width 225 height 14
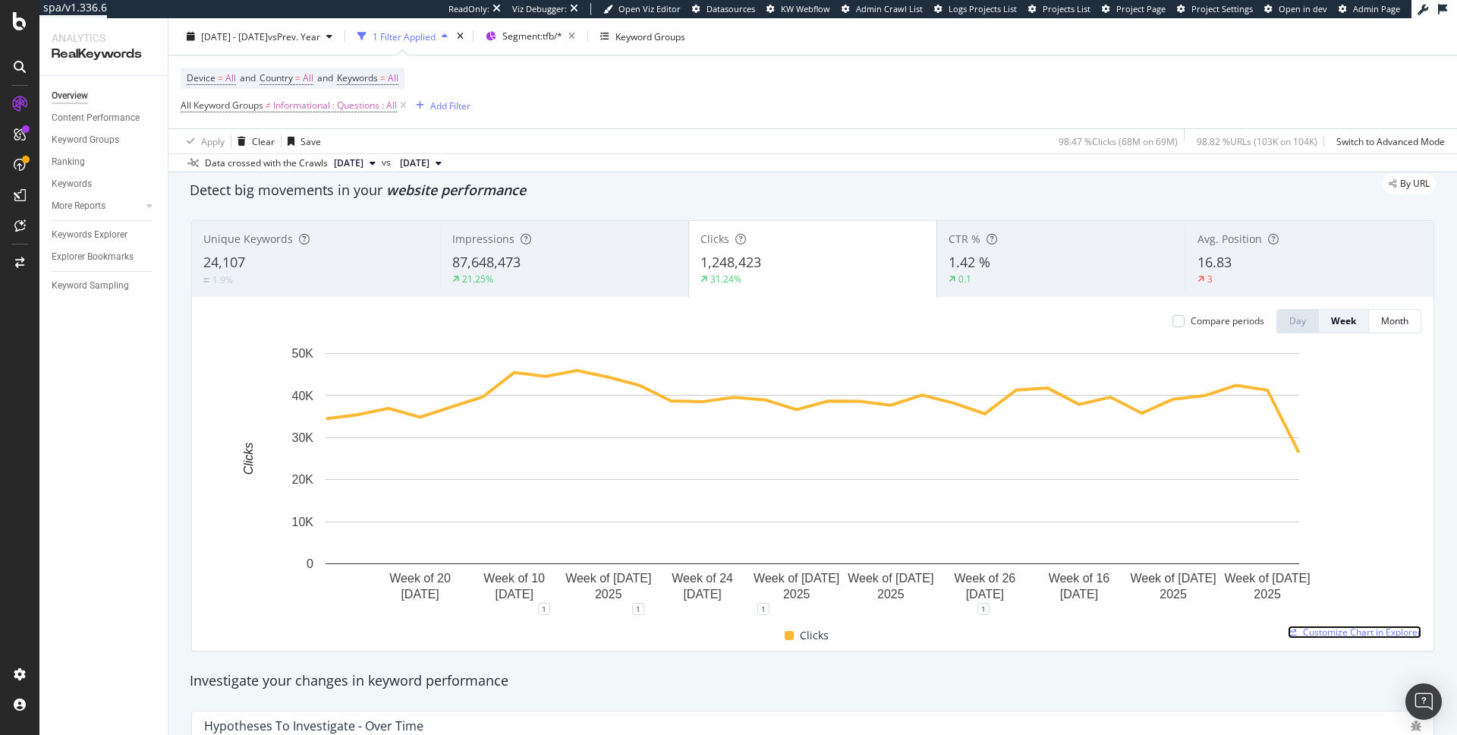
click at [1328, 630] on span "Customize Chart in Explorer" at bounding box center [1362, 631] width 118 height 13
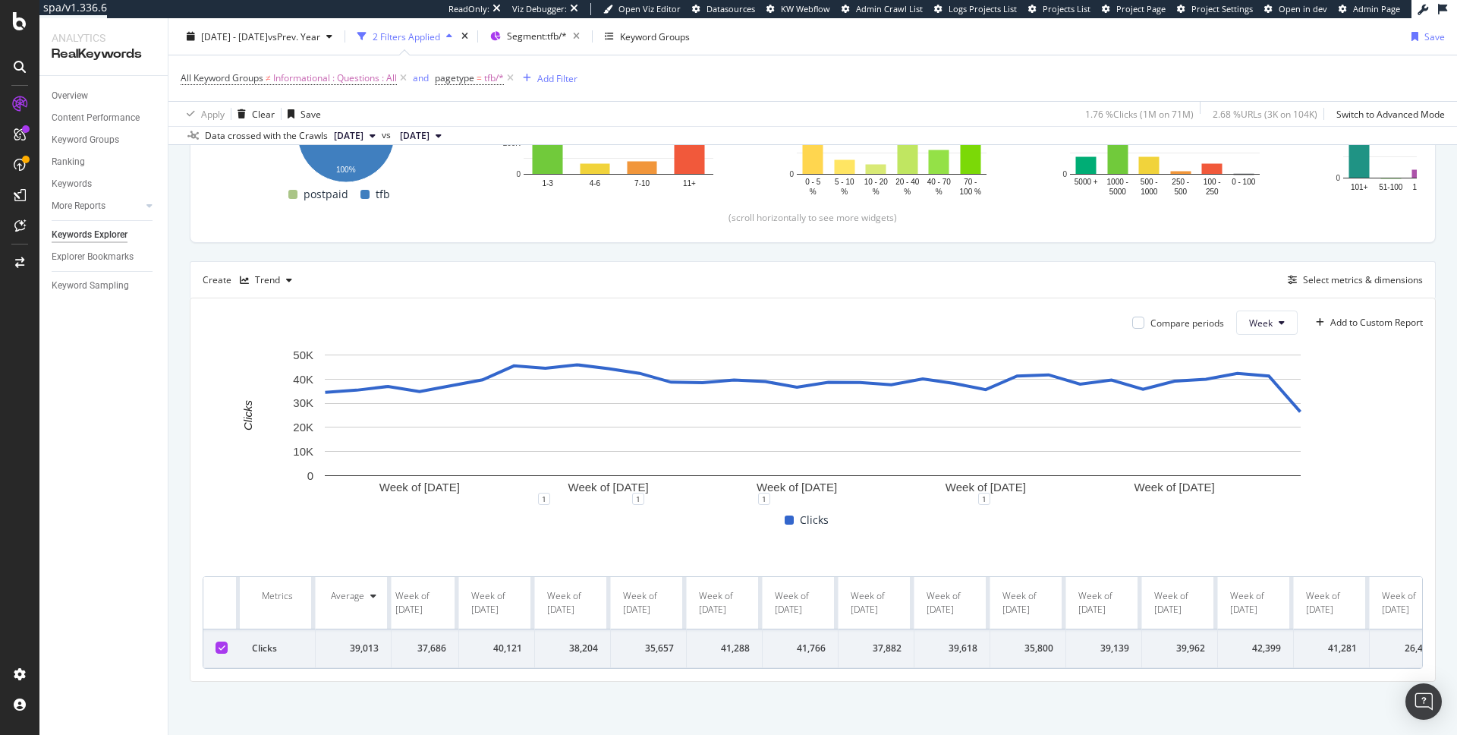
scroll to position [0, 1399]
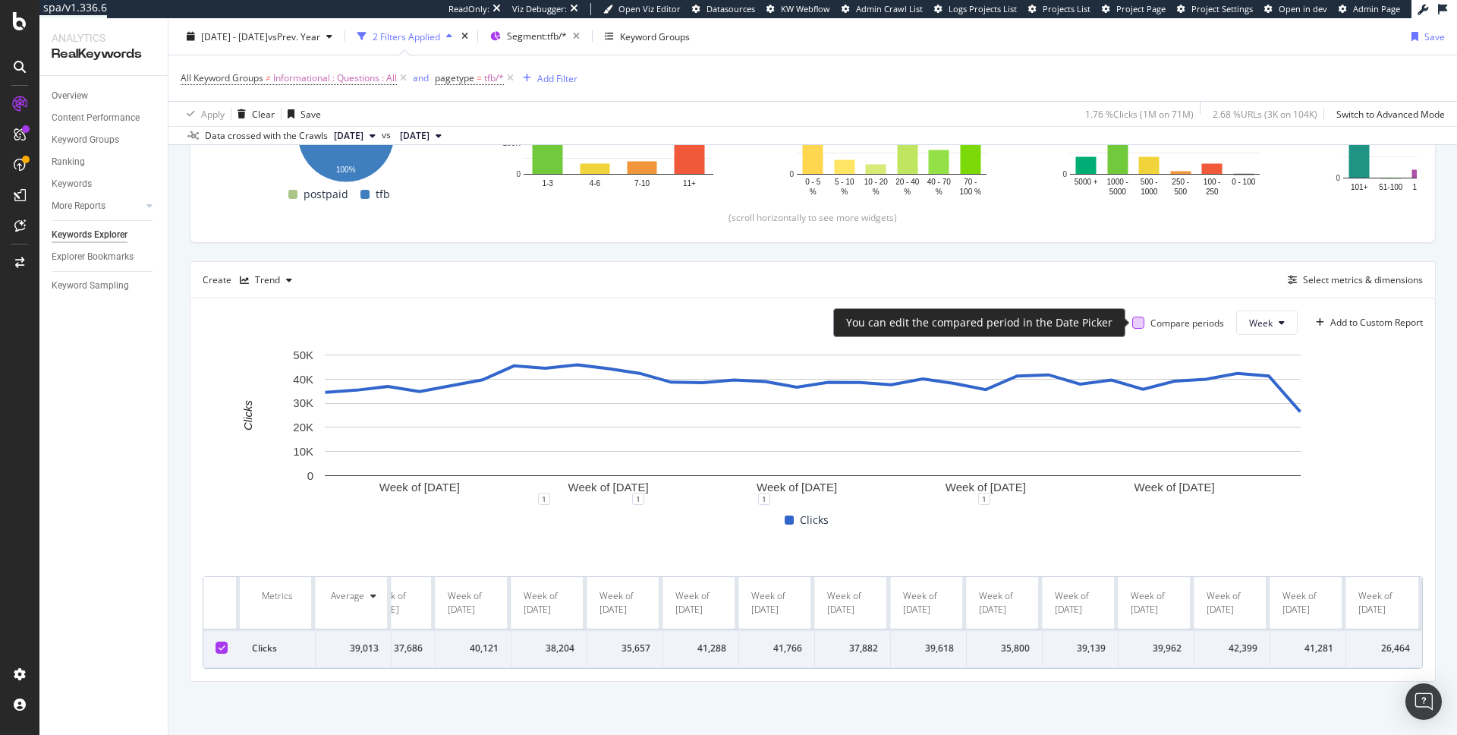
click at [1139, 322] on div at bounding box center [1138, 323] width 12 height 12
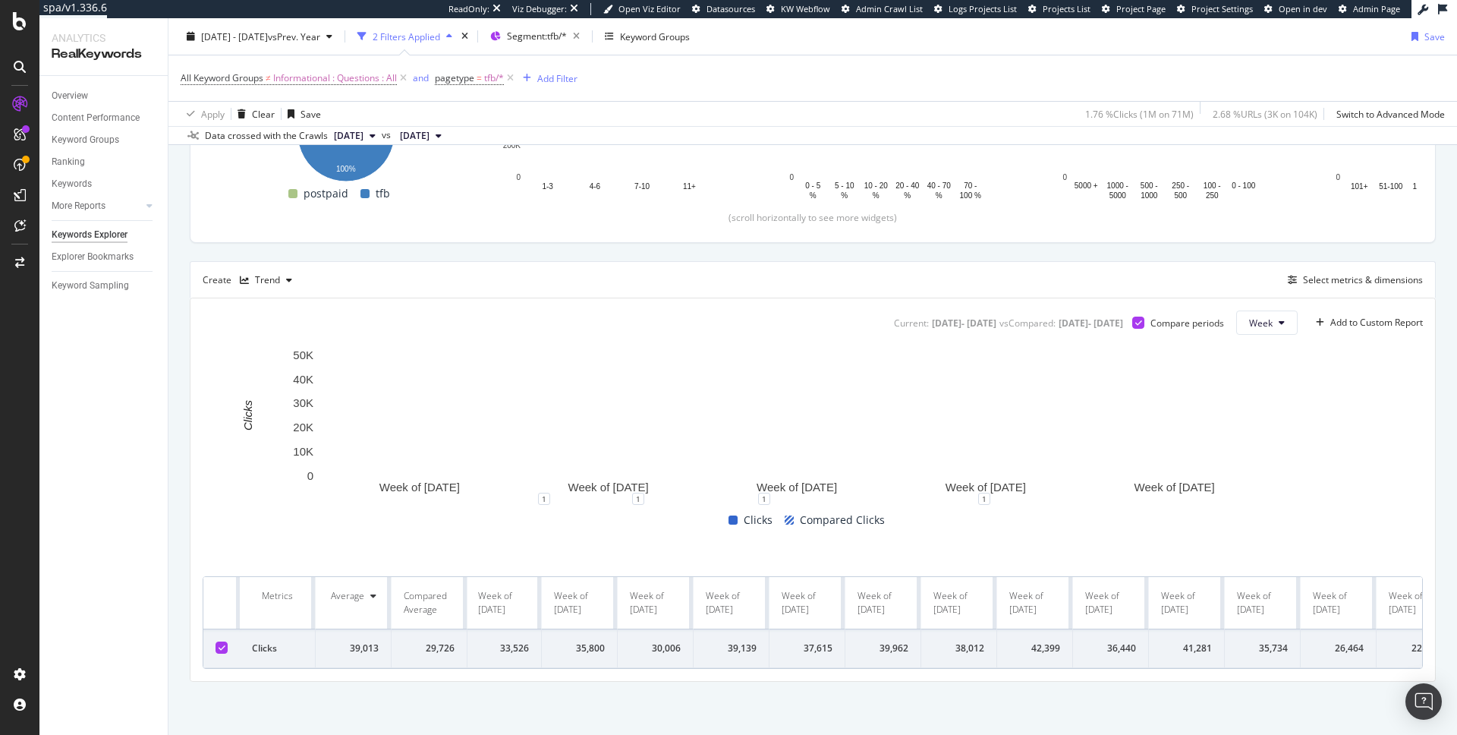
scroll to position [0, 3904]
